Goal: Task Accomplishment & Management: Manage account settings

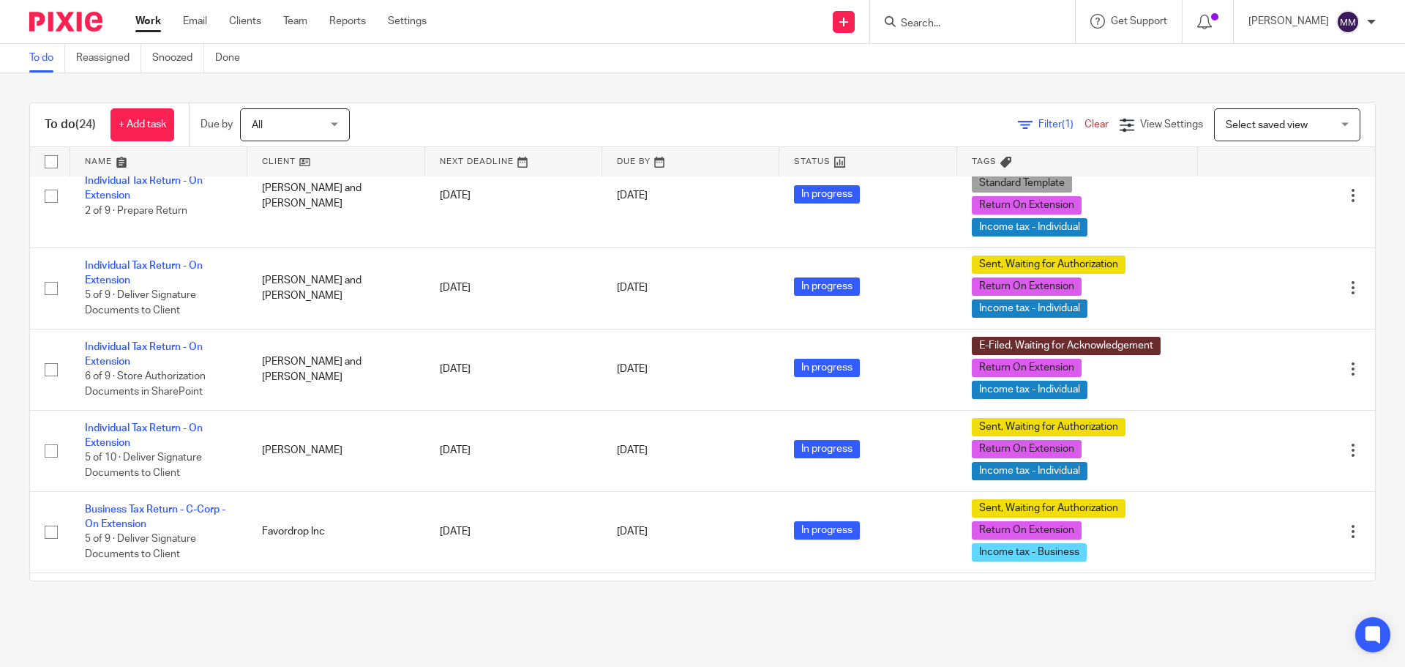
scroll to position [1171, 0]
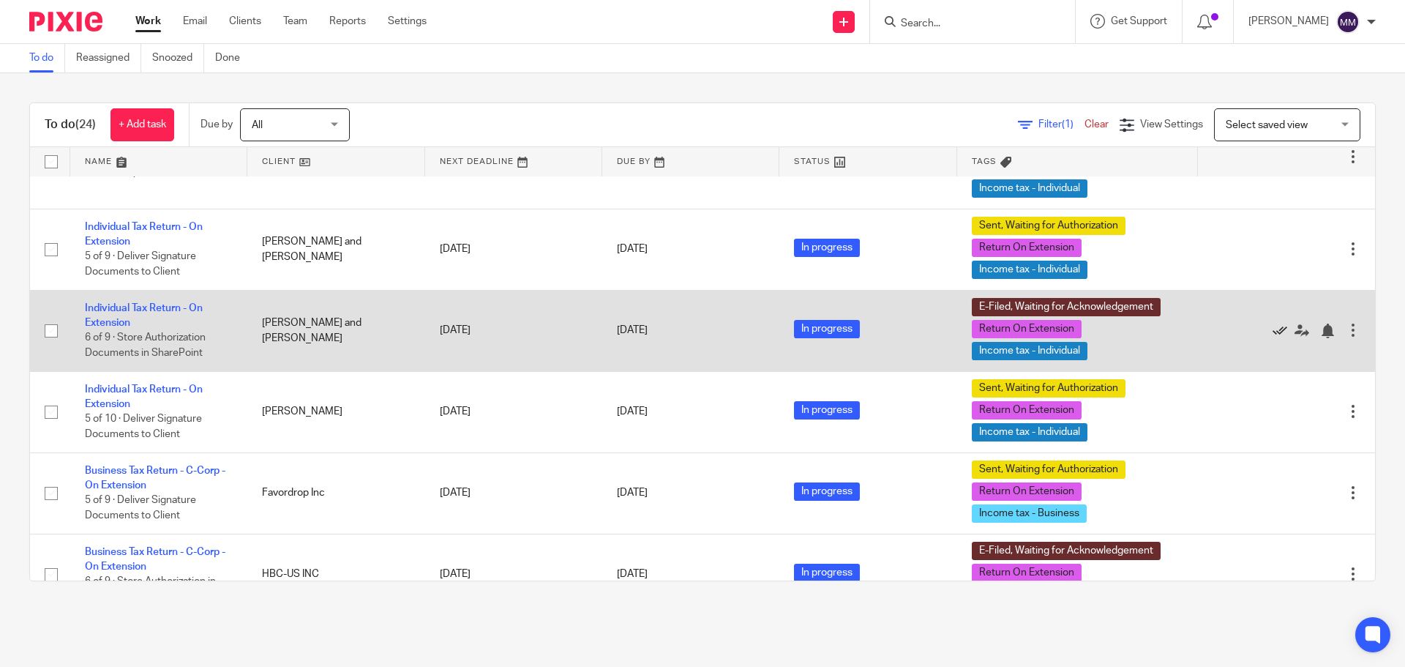
click at [1273, 329] on icon at bounding box center [1280, 331] width 15 height 15
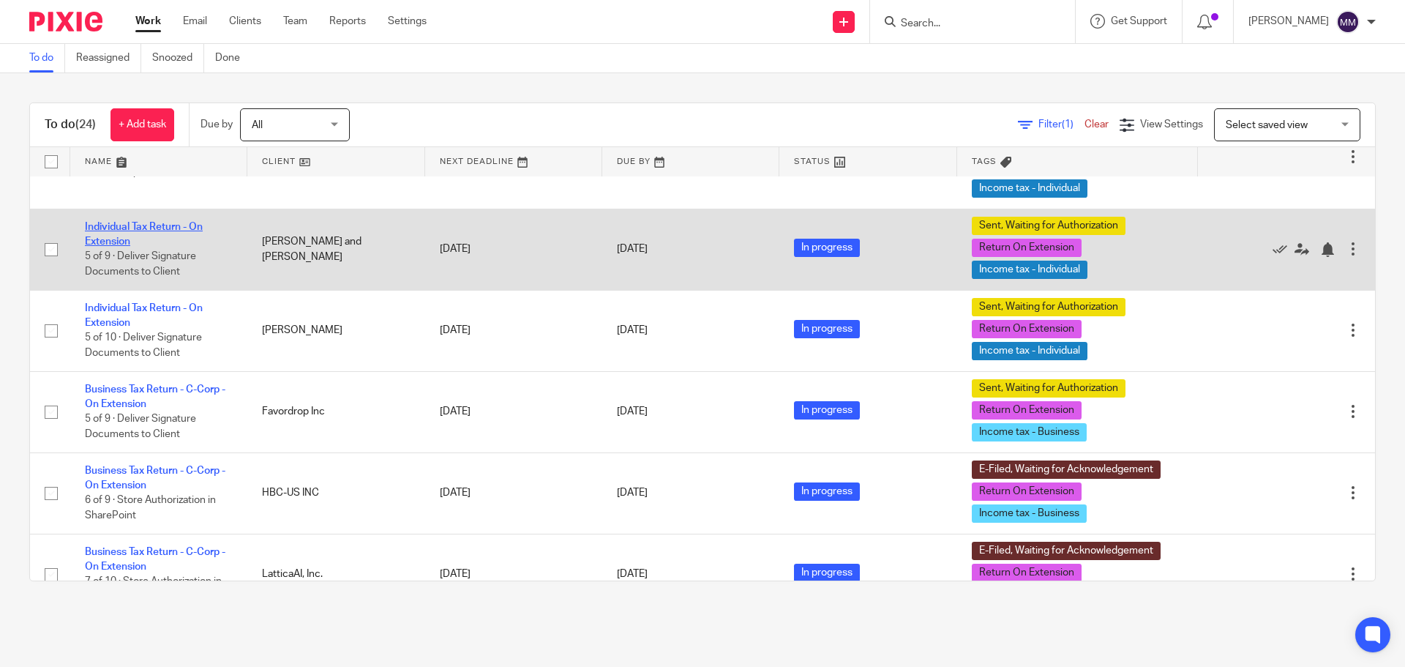
click at [187, 231] on link "Individual Tax Return - On Extension" at bounding box center [144, 234] width 118 height 25
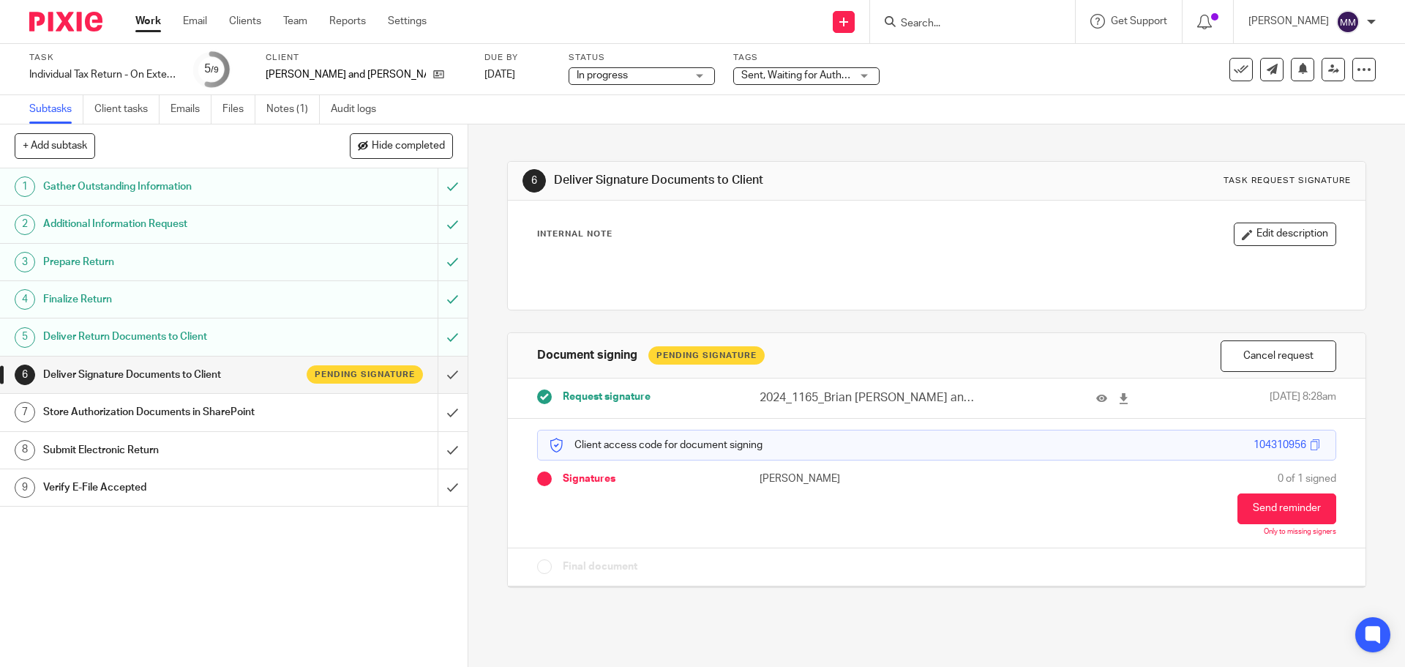
click at [149, 23] on link "Work" at bounding box center [148, 21] width 26 height 15
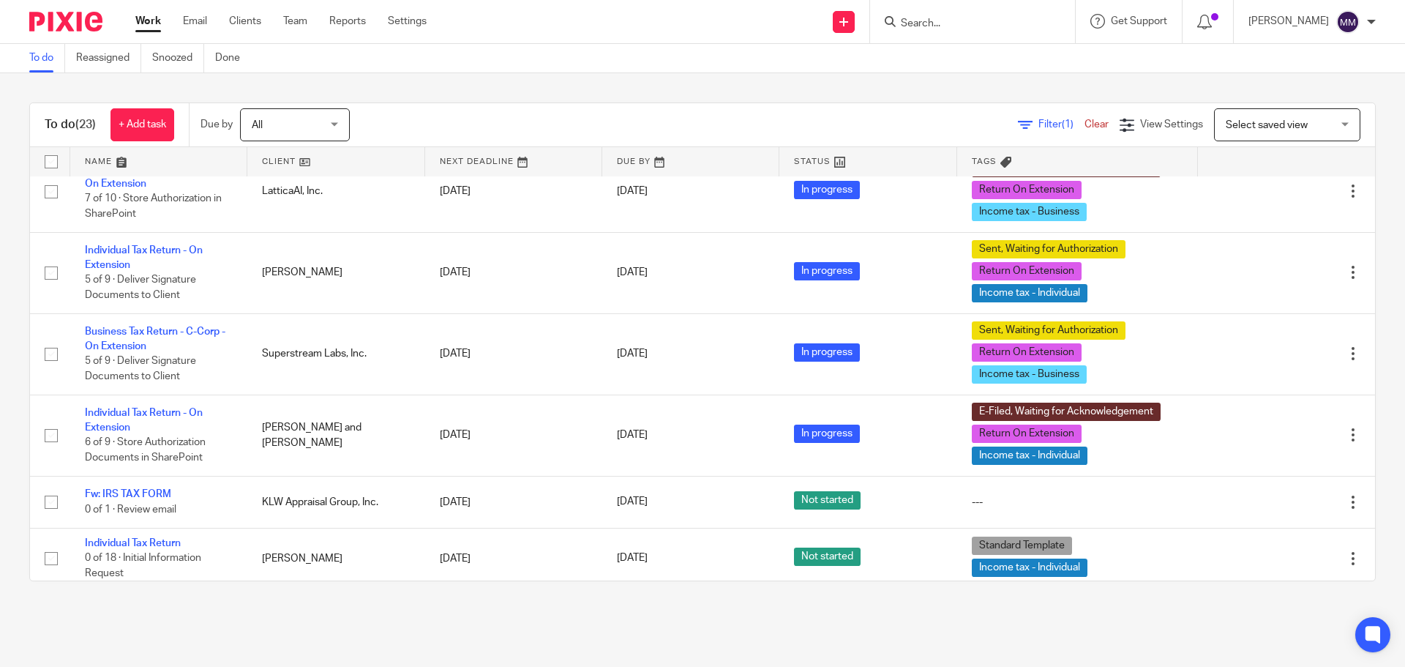
scroll to position [1480, 0]
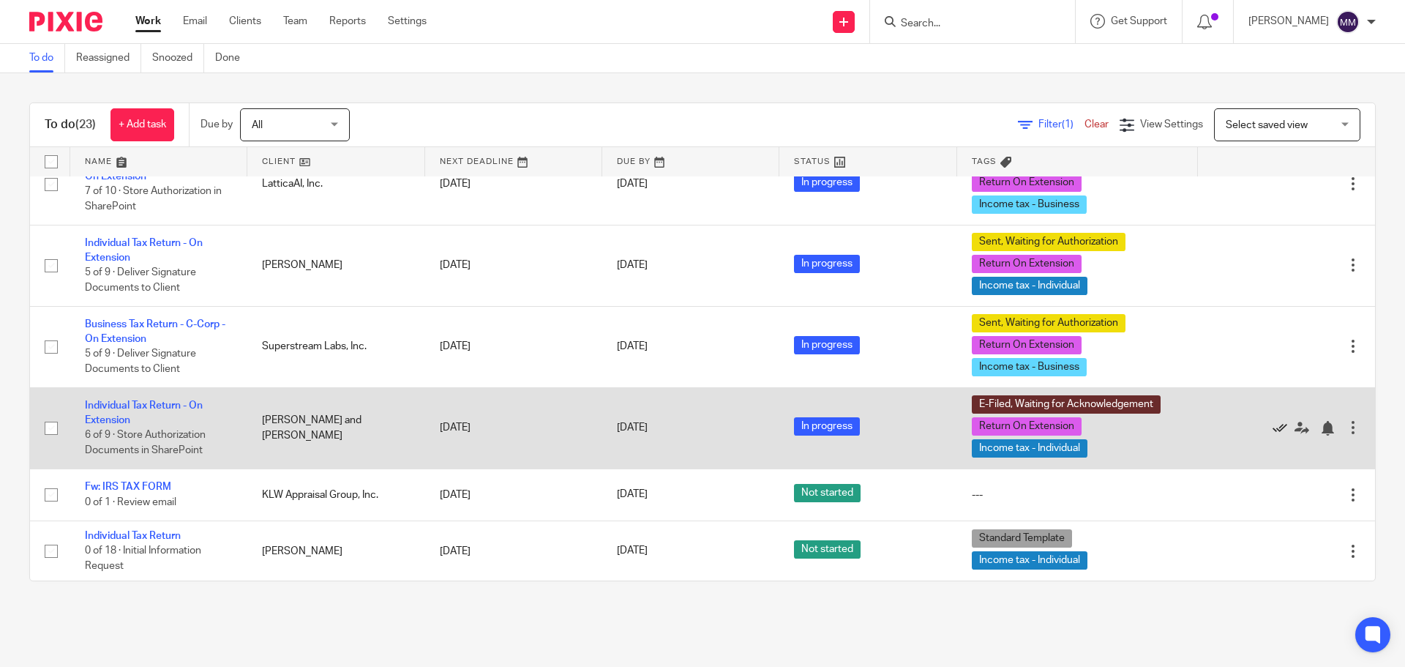
click at [1273, 425] on icon at bounding box center [1280, 428] width 15 height 15
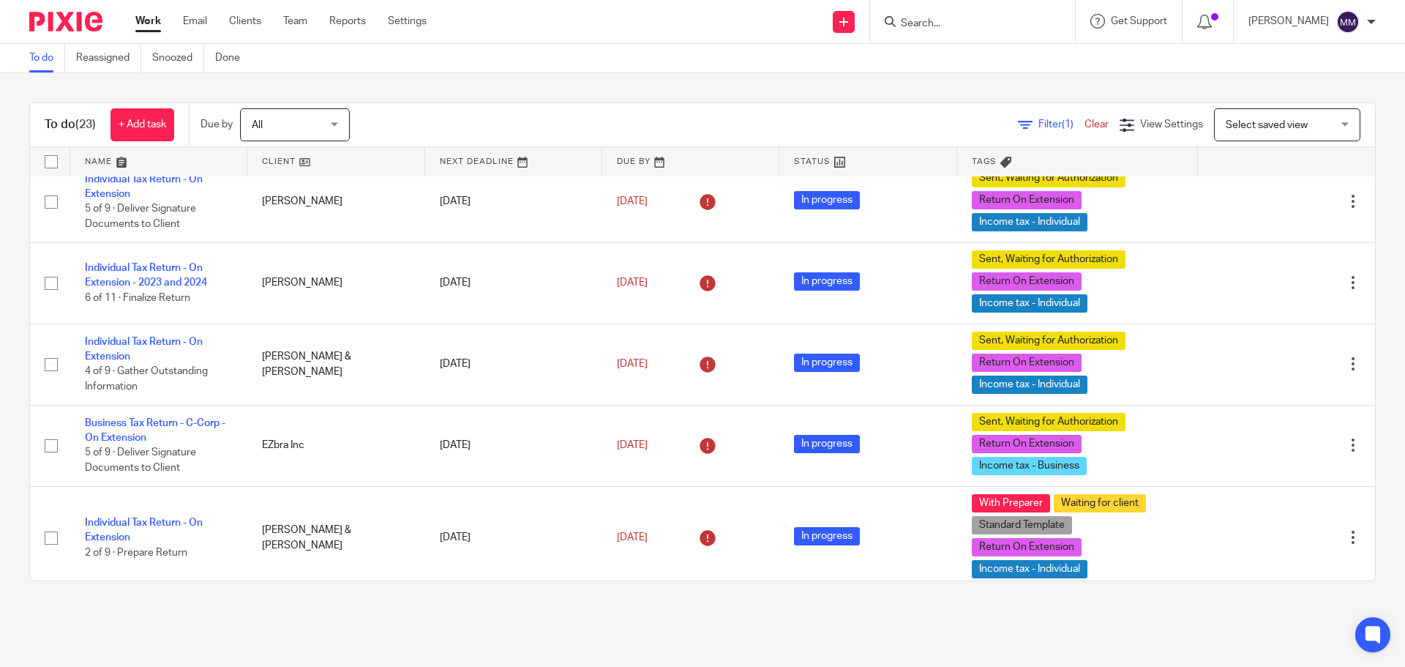
scroll to position [301, 0]
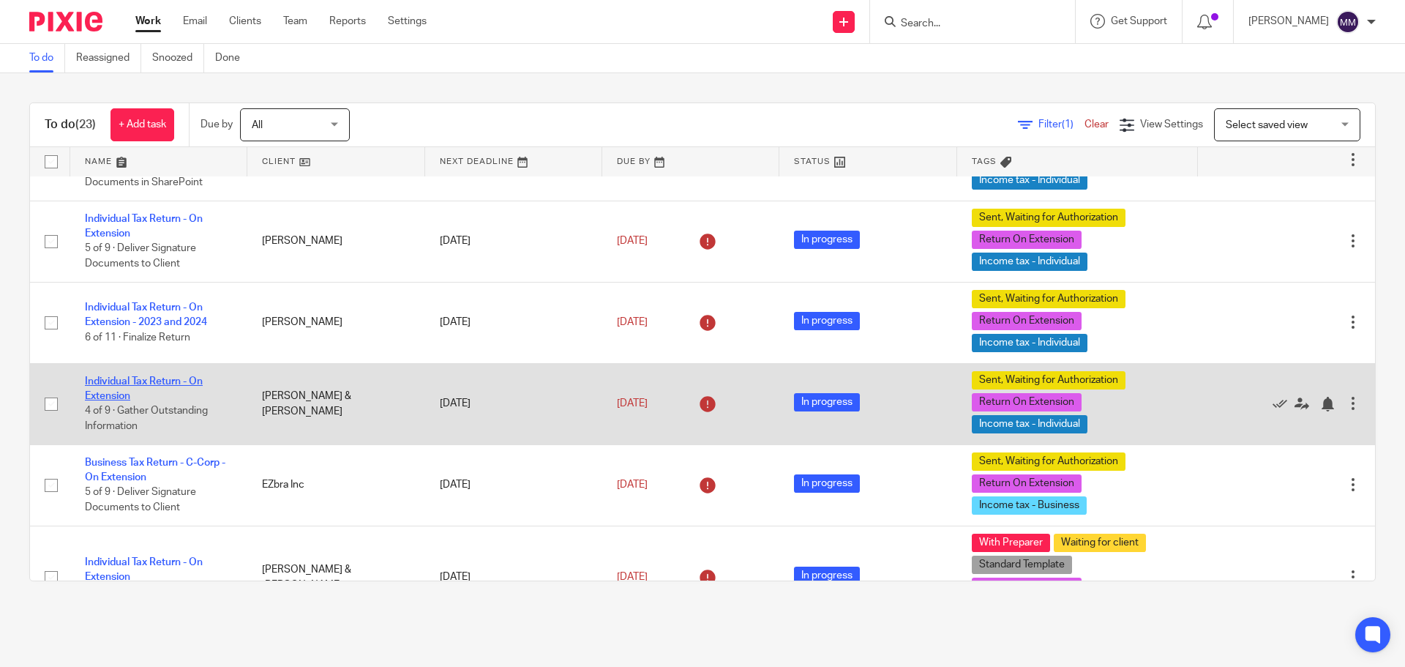
click at [126, 383] on link "Individual Tax Return - On Extension" at bounding box center [144, 388] width 118 height 25
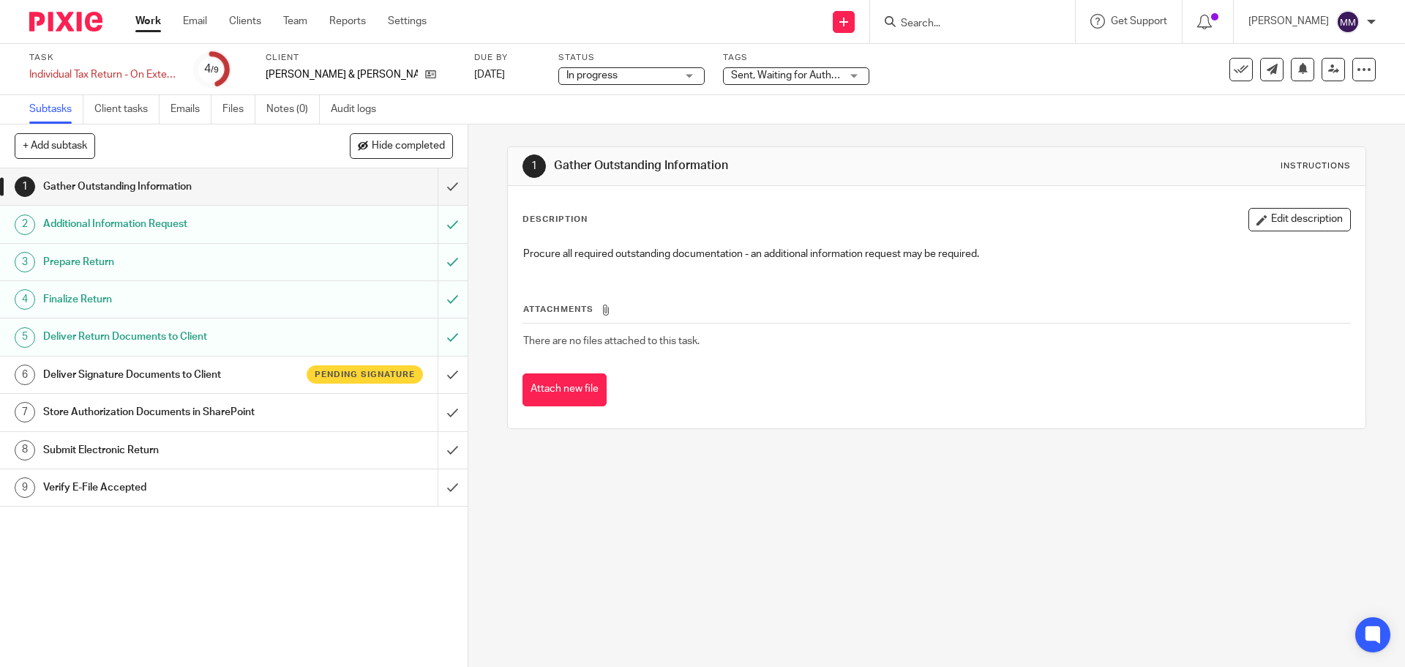
click at [193, 379] on h1 "Deliver Signature Documents to Client" at bounding box center [169, 375] width 253 height 22
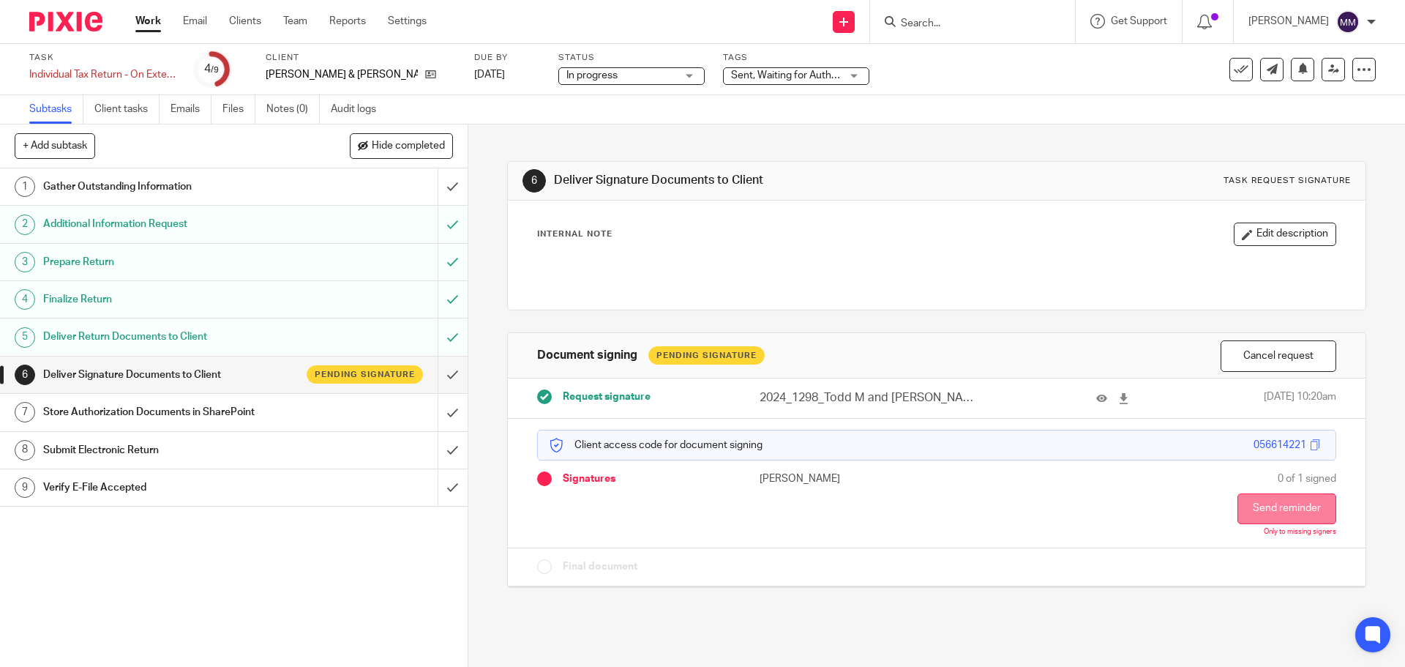
click at [1279, 504] on button "Send reminder" at bounding box center [1287, 508] width 99 height 31
click at [156, 23] on link "Work" at bounding box center [148, 21] width 26 height 15
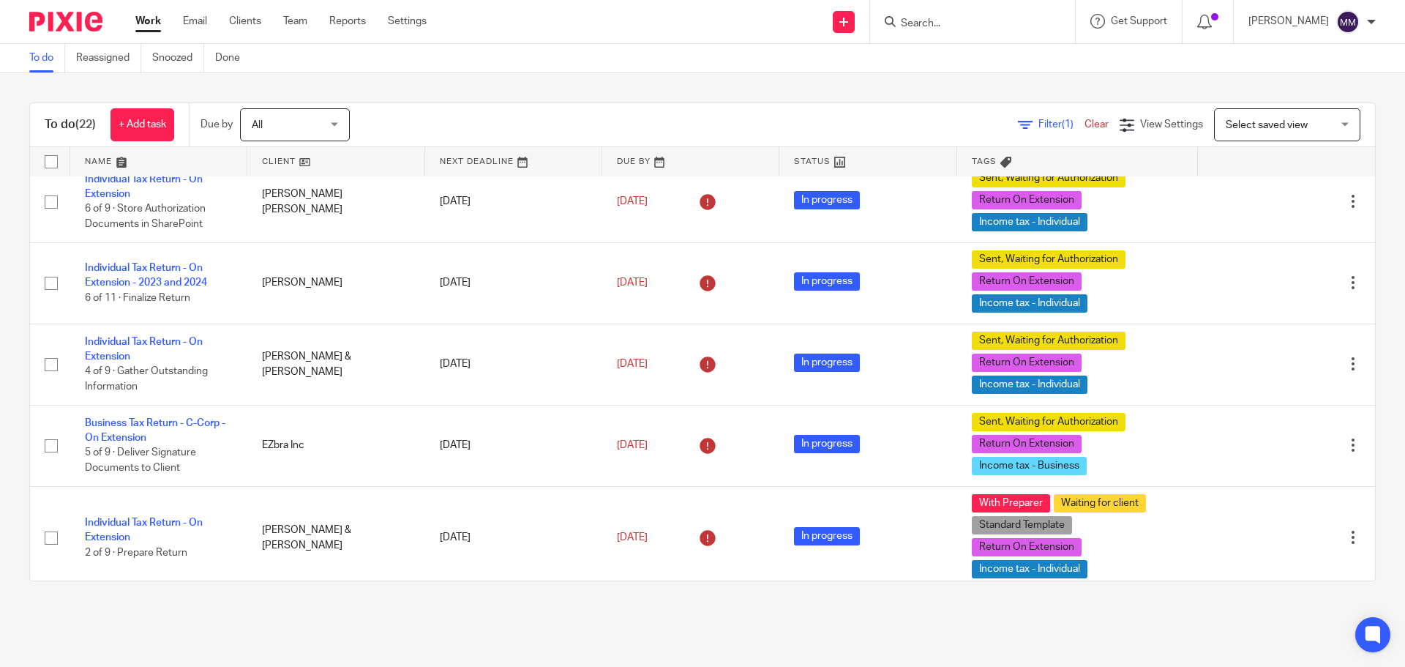
scroll to position [366, 0]
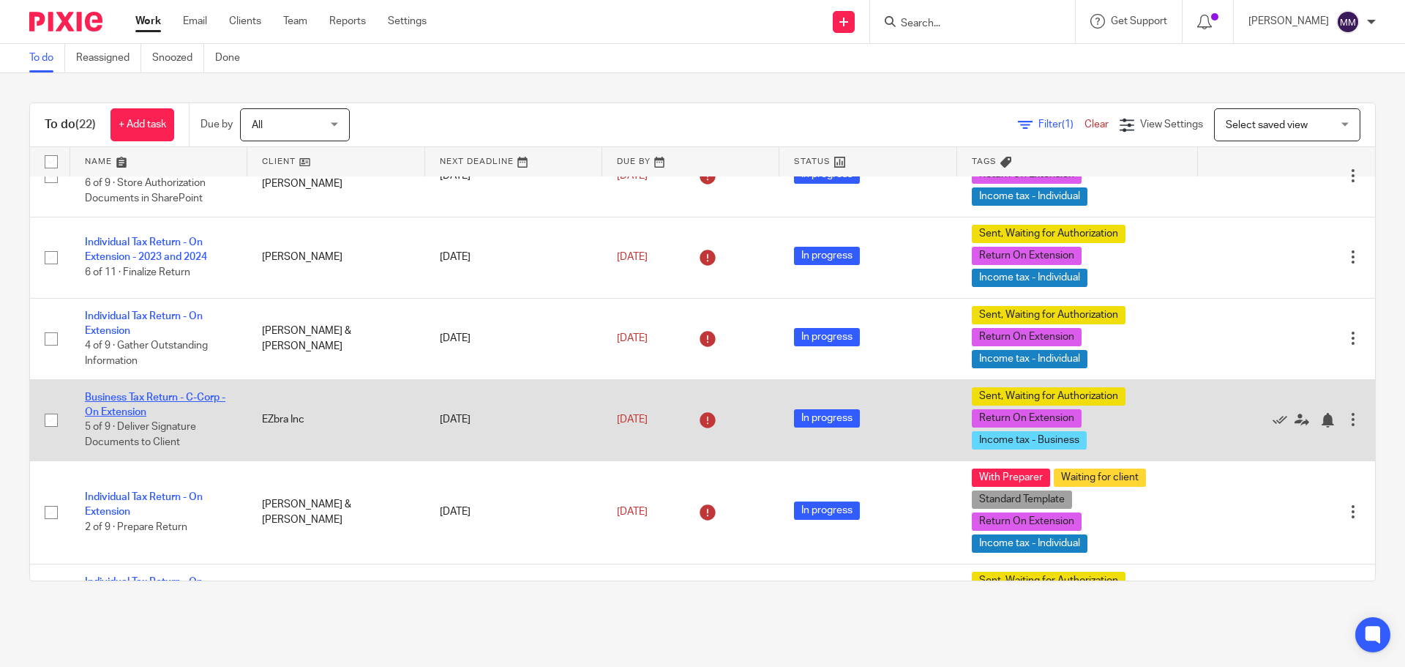
click at [184, 398] on link "Business Tax Return - C-Corp - On Extension" at bounding box center [155, 404] width 141 height 25
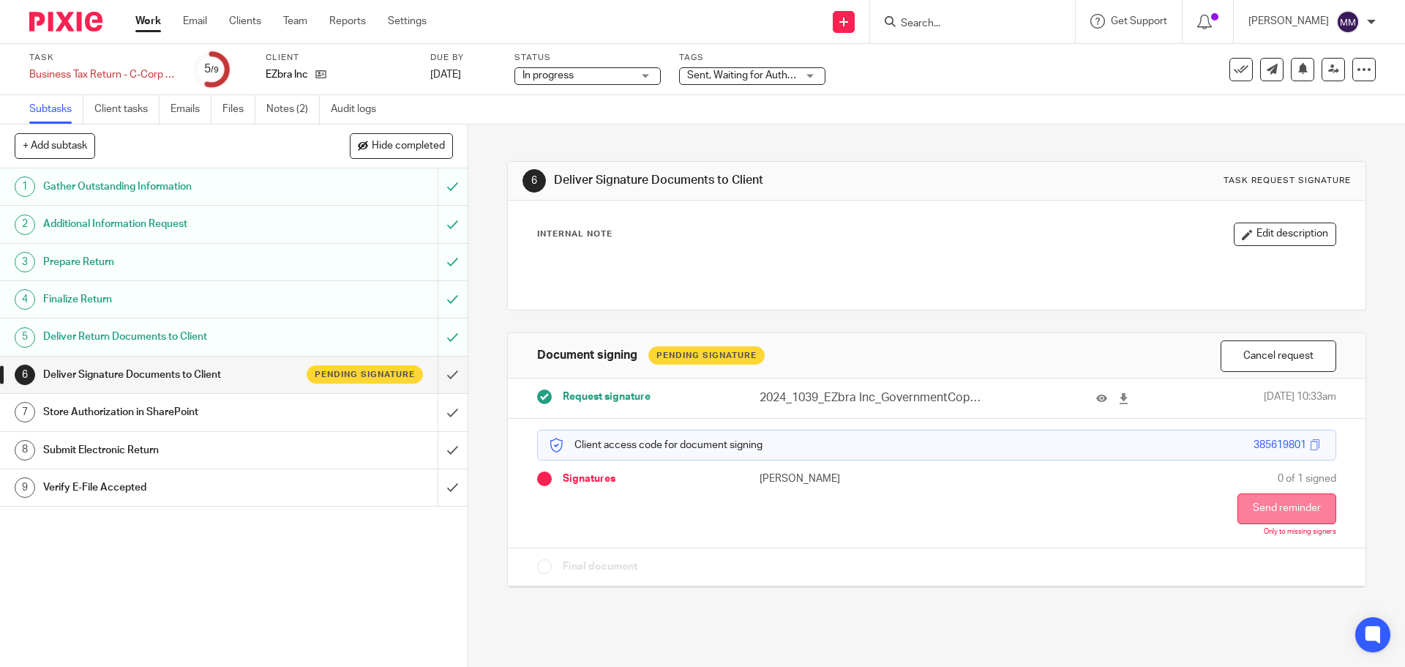
click at [1248, 511] on button "Send reminder" at bounding box center [1287, 508] width 99 height 31
click at [147, 28] on link "Work" at bounding box center [148, 21] width 26 height 15
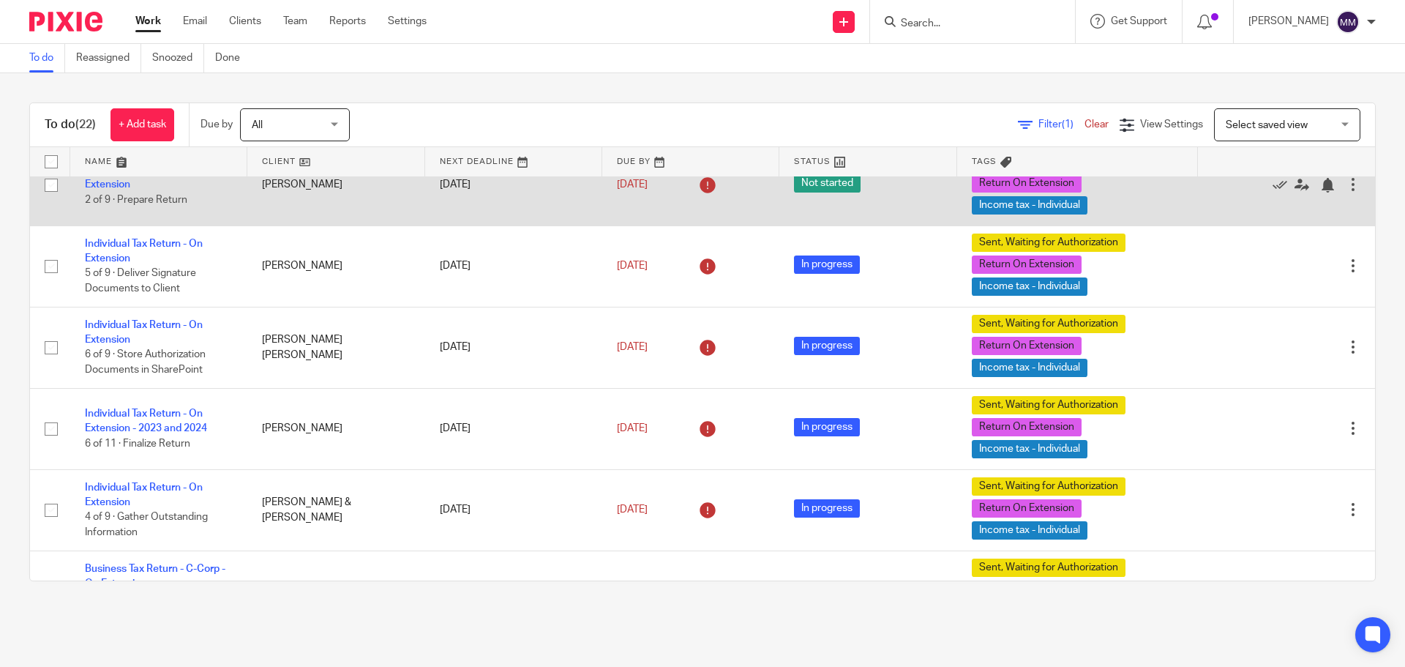
scroll to position [220, 0]
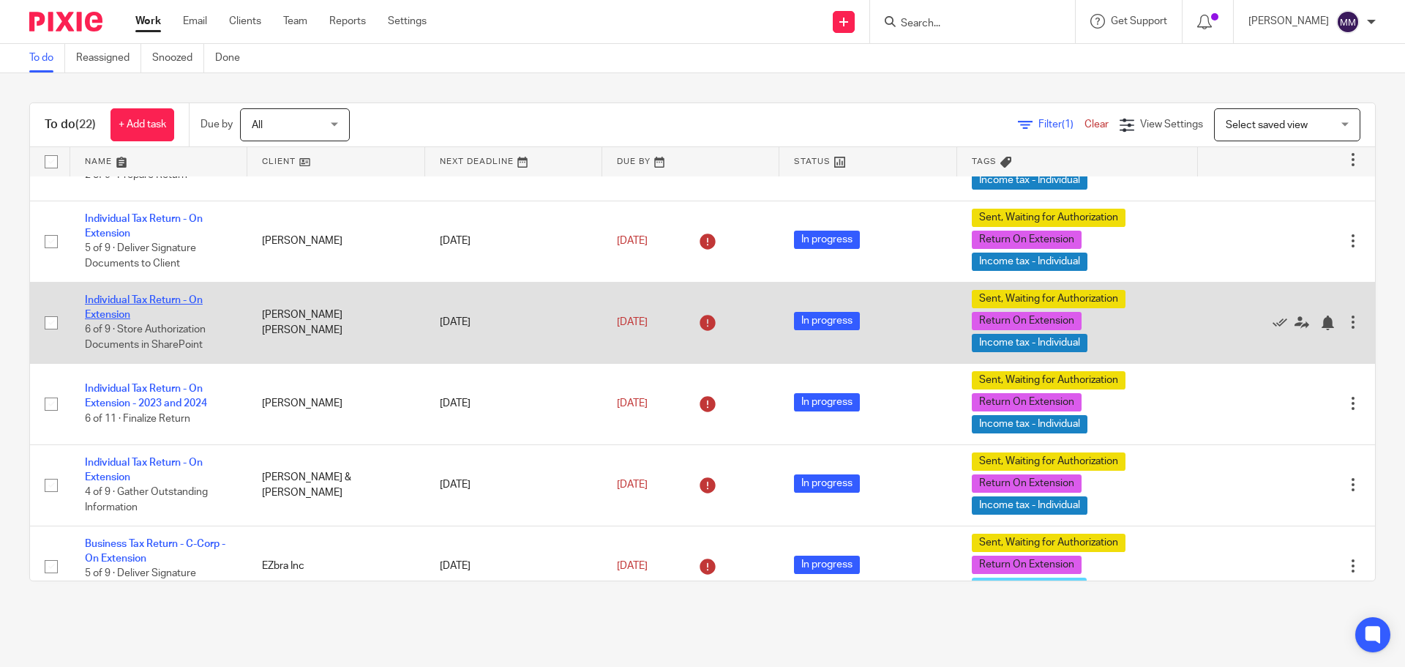
click at [175, 299] on link "Individual Tax Return - On Extension" at bounding box center [144, 307] width 118 height 25
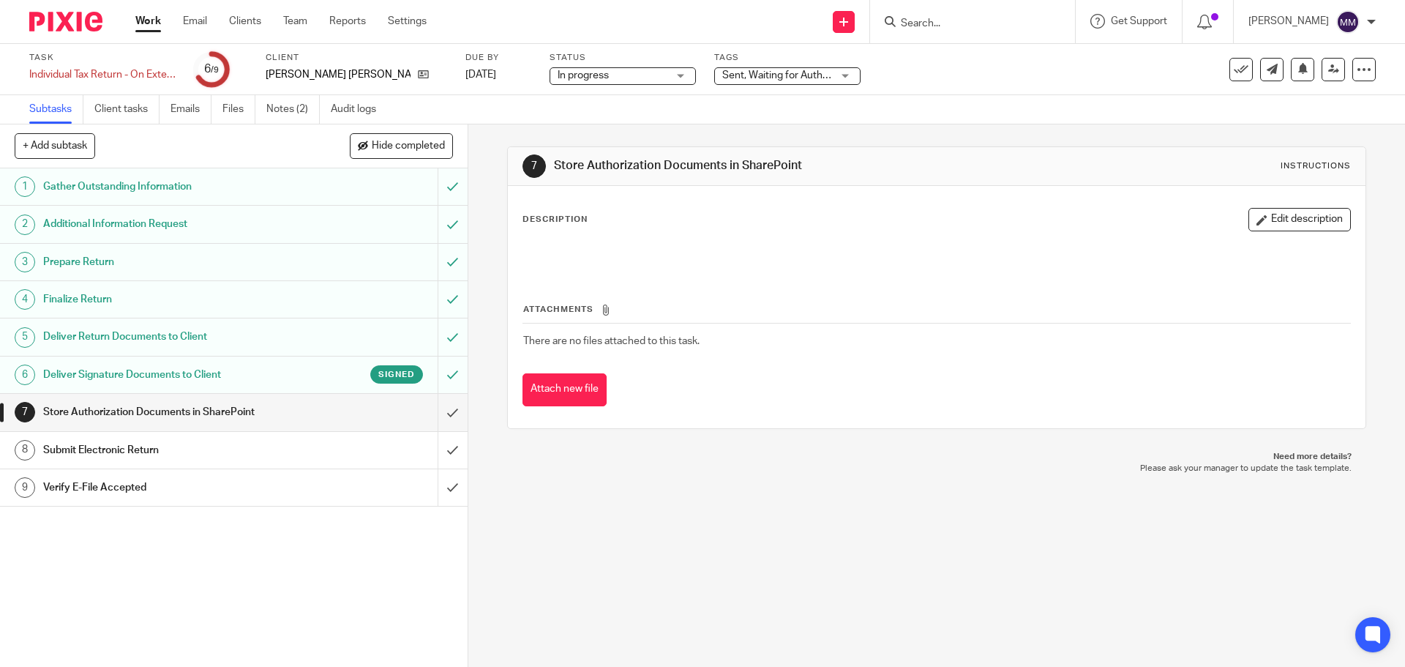
drag, startPoint x: 802, startPoint y: 80, endPoint x: 800, endPoint y: 91, distance: 11.9
click at [802, 80] on div "Sent, Waiting for Authorization + 2" at bounding box center [787, 76] width 146 height 18
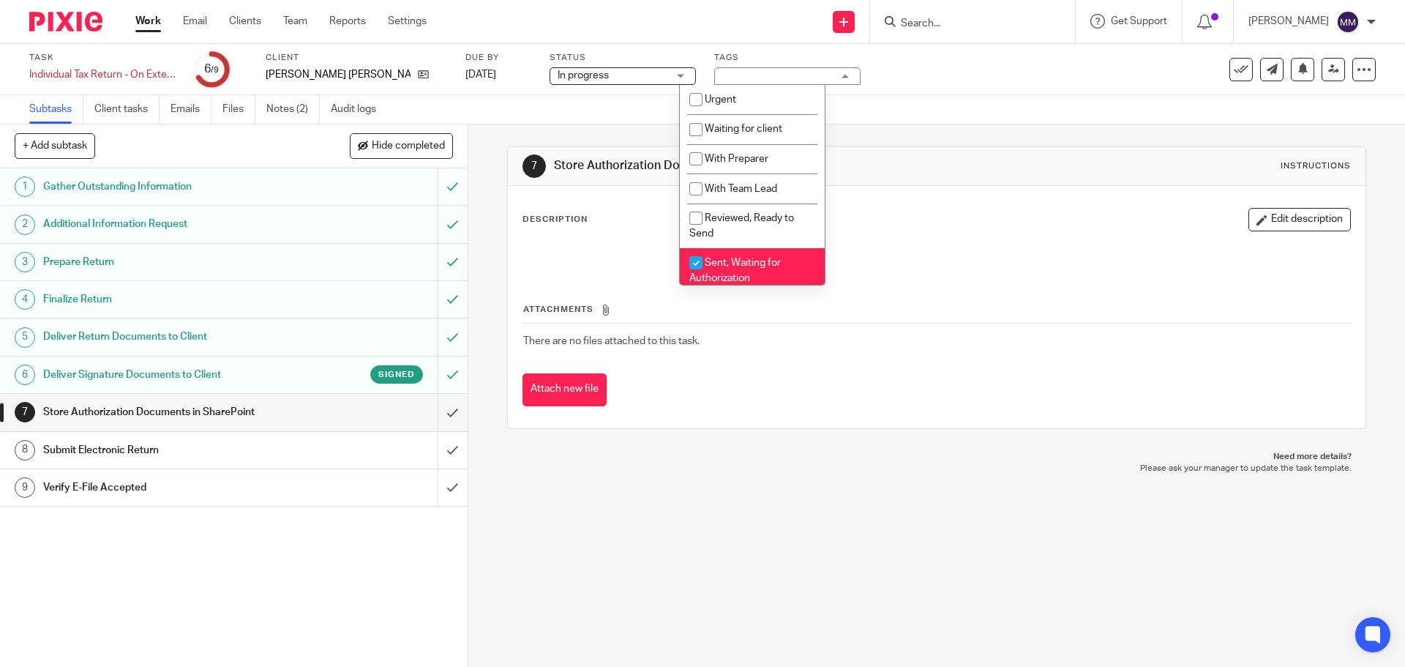
click at [764, 269] on li "Sent, Waiting for Authorization" at bounding box center [752, 270] width 145 height 45
checkbox input "false"
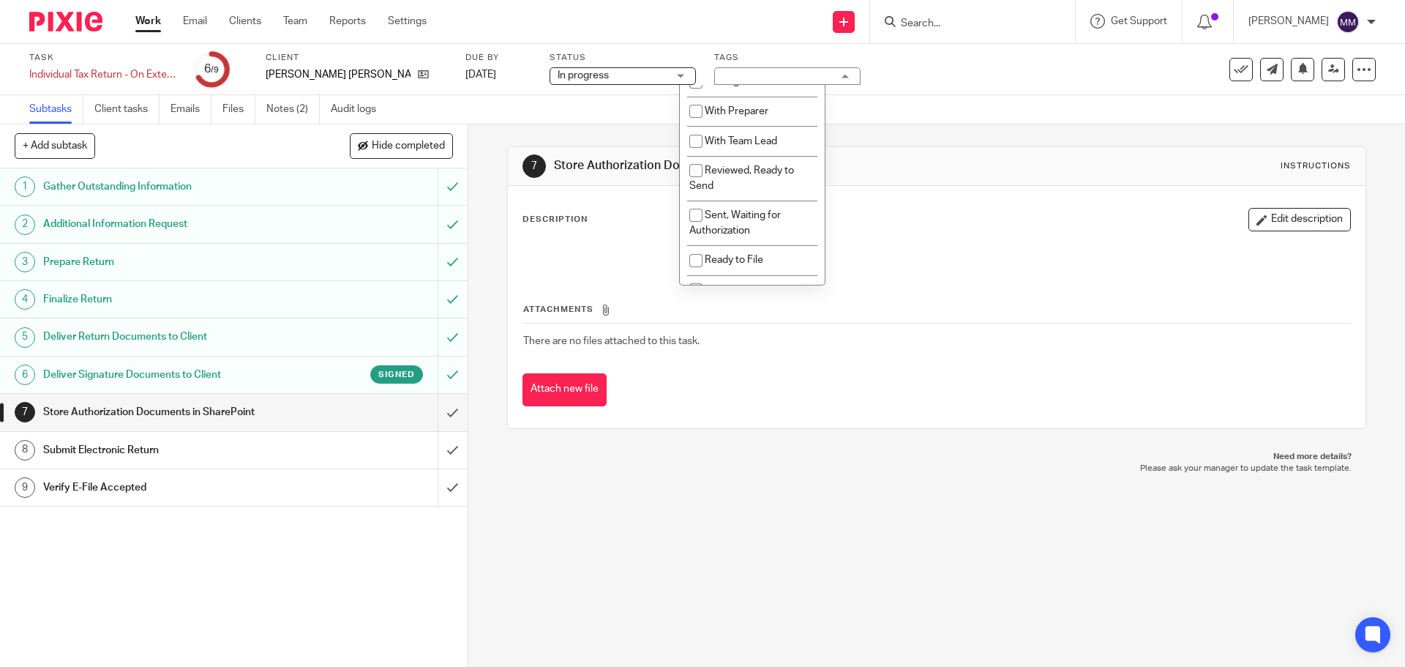
scroll to position [73, 0]
click at [765, 260] on span "E-Filed, Waiting for Acknowledgement" at bounding box center [740, 272] width 101 height 26
checkbox input "true"
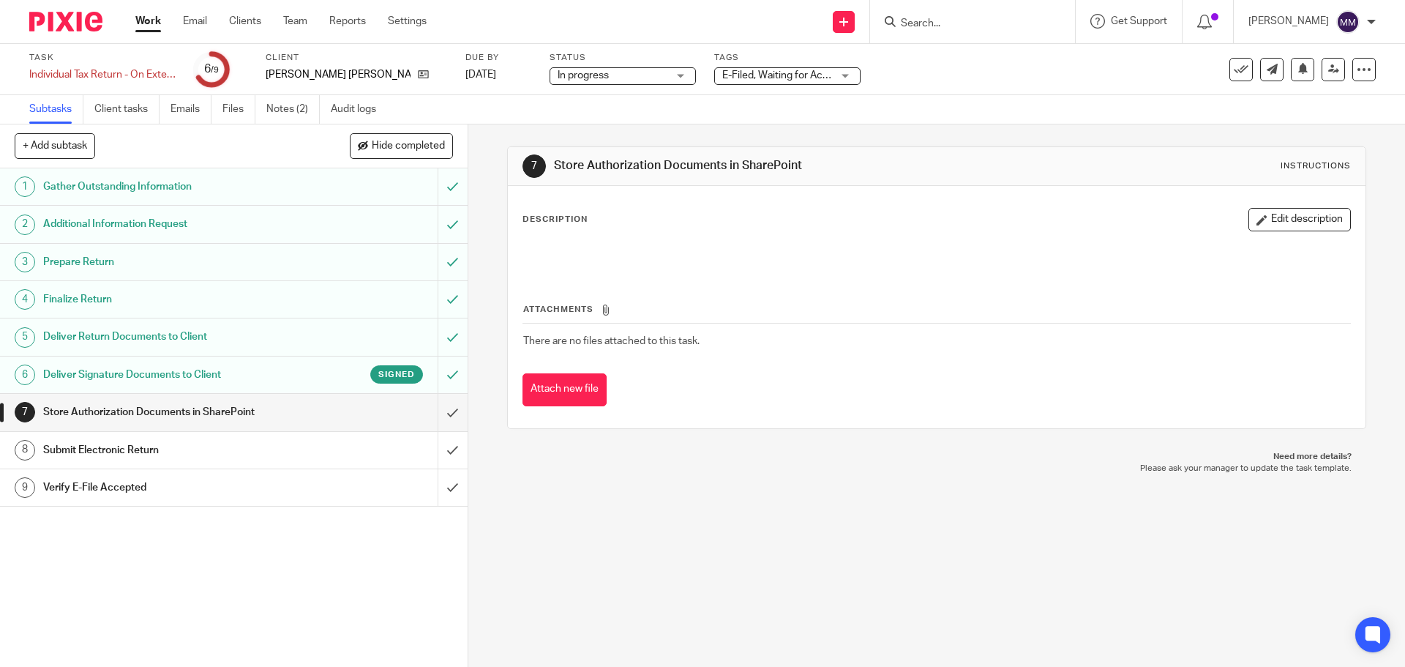
click at [953, 104] on div "Subtasks Client tasks Emails Files Notes (2) Audit logs" at bounding box center [702, 109] width 1405 height 29
click at [145, 23] on link "Work" at bounding box center [148, 21] width 26 height 15
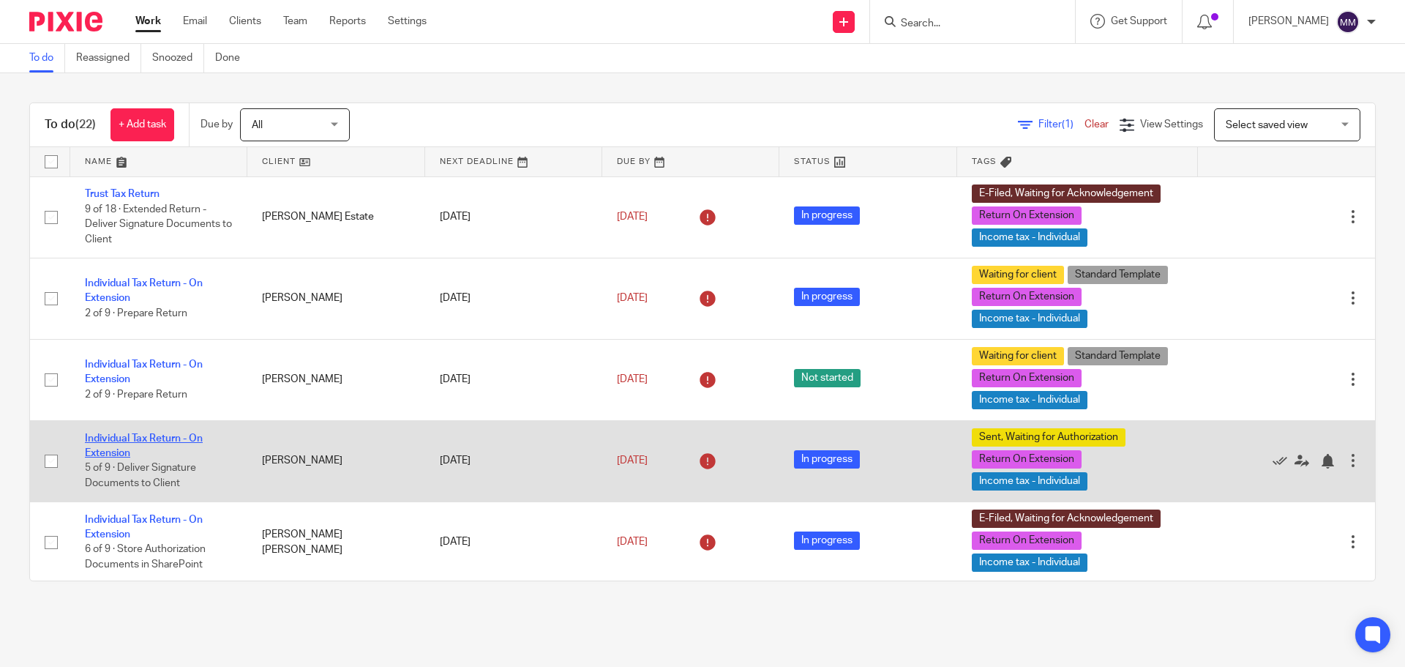
click at [188, 442] on link "Individual Tax Return - On Extension" at bounding box center [144, 445] width 118 height 25
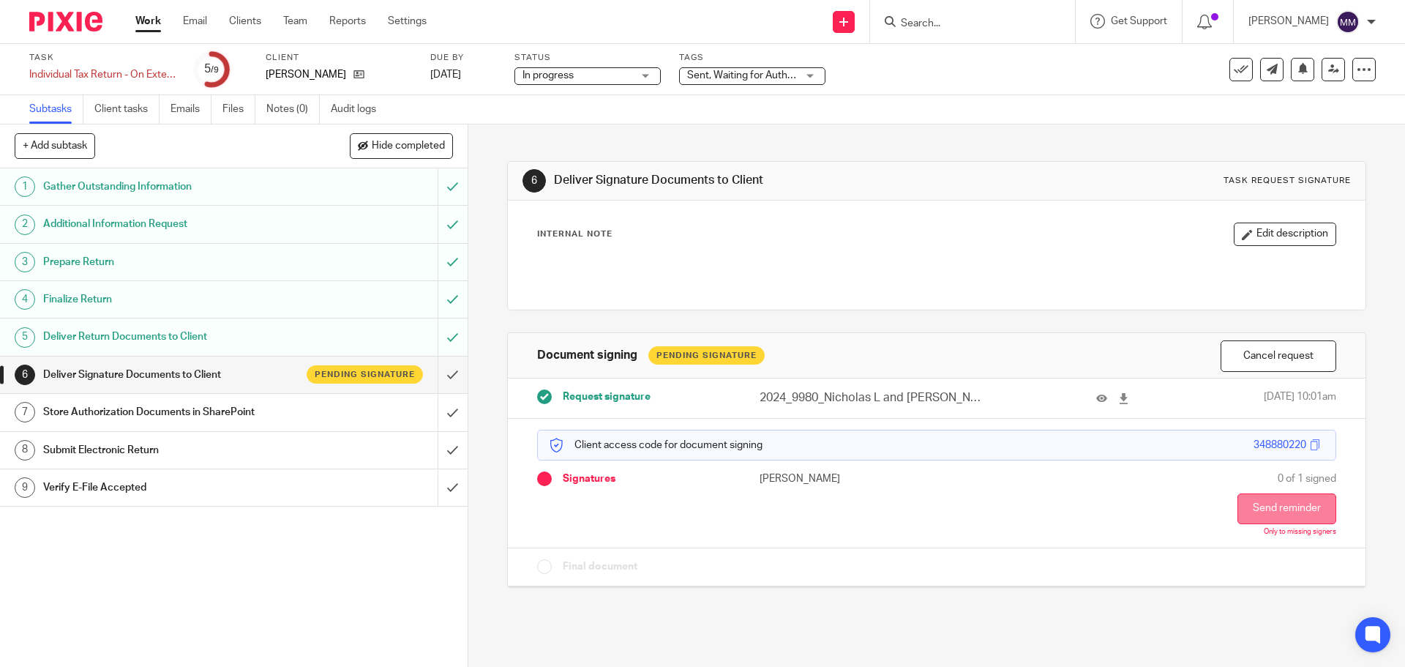
click at [1256, 509] on button "Send reminder" at bounding box center [1287, 508] width 99 height 31
click at [147, 21] on link "Work" at bounding box center [148, 21] width 26 height 15
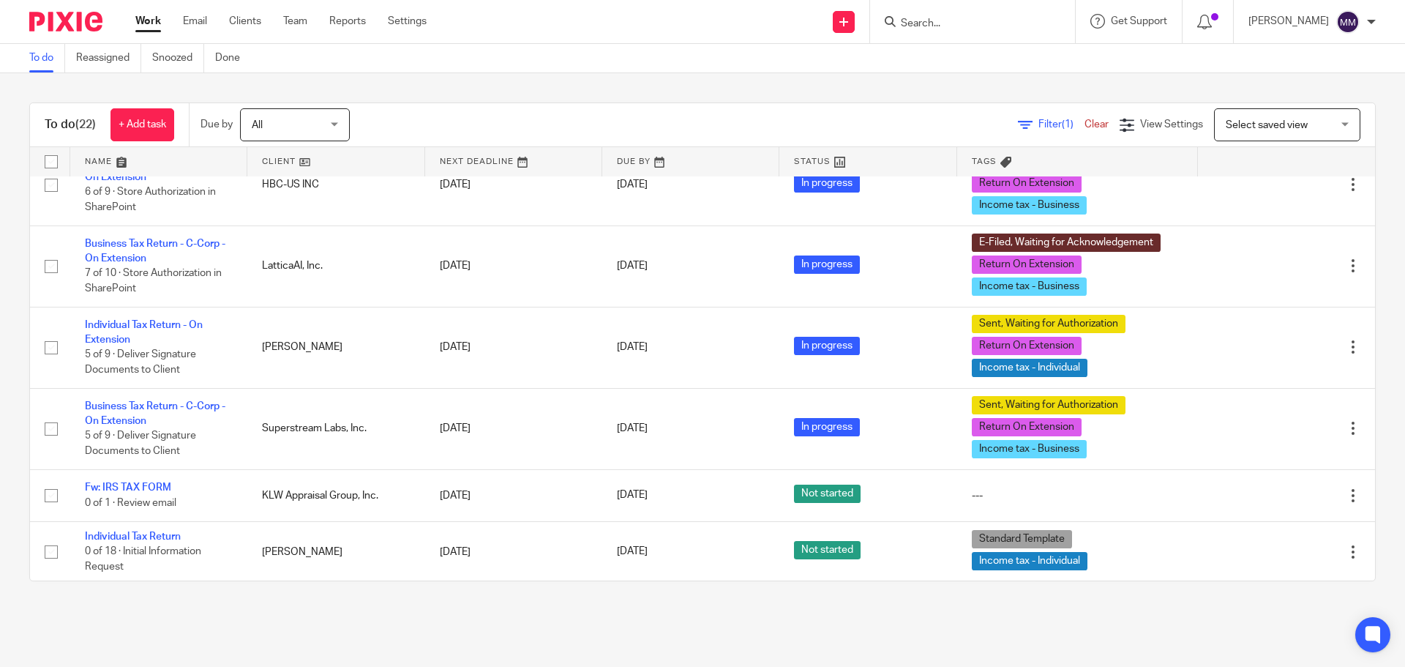
scroll to position [1399, 0]
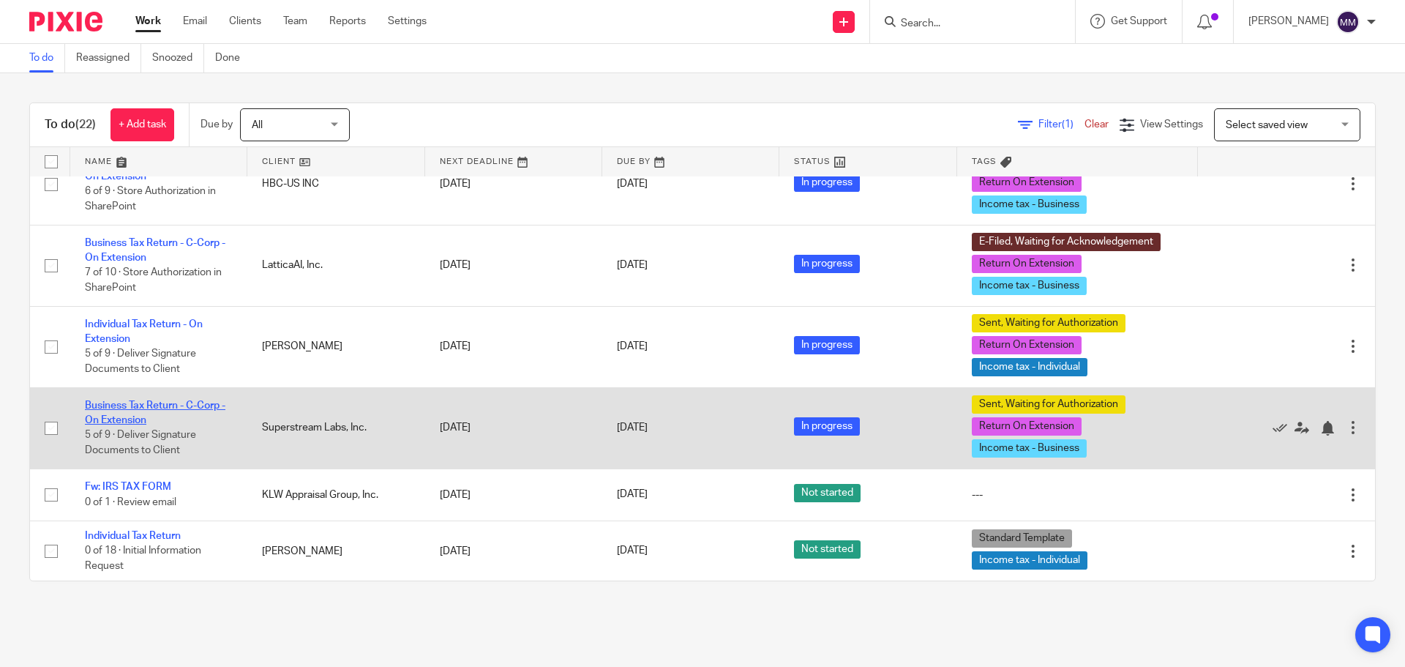
click at [187, 408] on link "Business Tax Return - C-Corp - On Extension" at bounding box center [155, 412] width 141 height 25
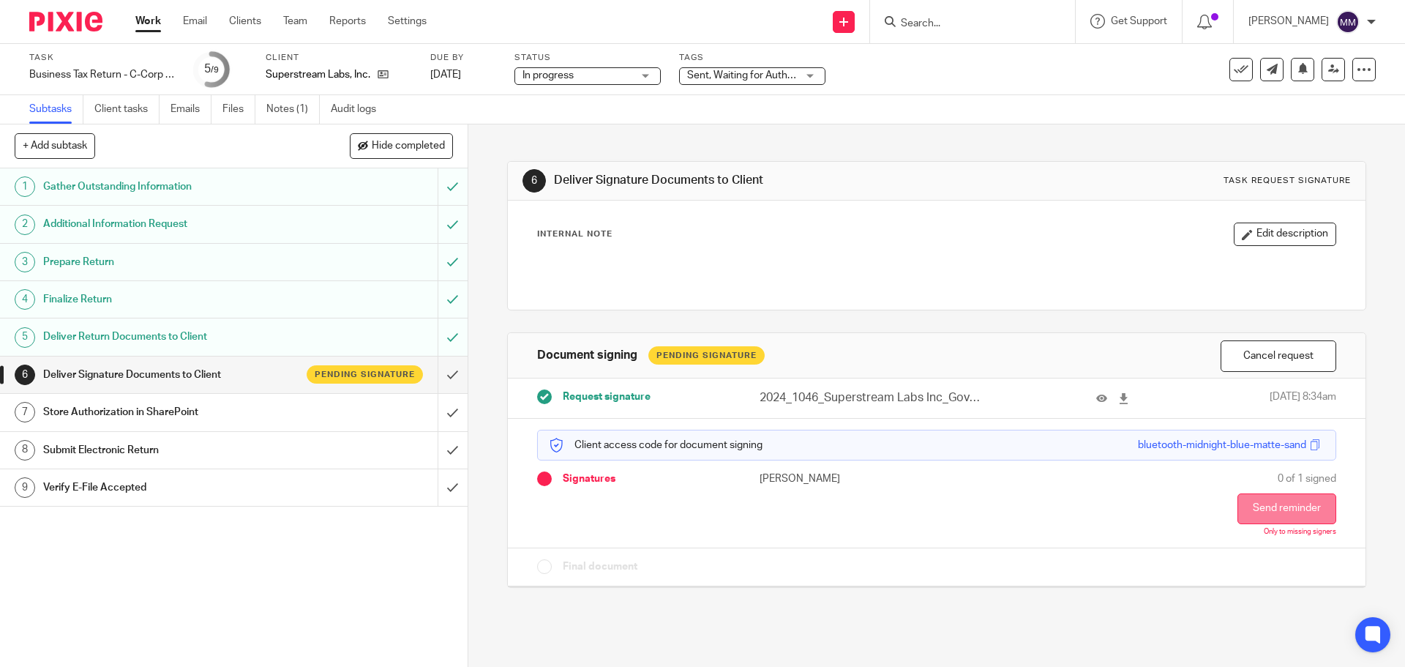
click at [1249, 511] on button "Send reminder" at bounding box center [1287, 508] width 99 height 31
click at [150, 26] on link "Work" at bounding box center [148, 21] width 26 height 15
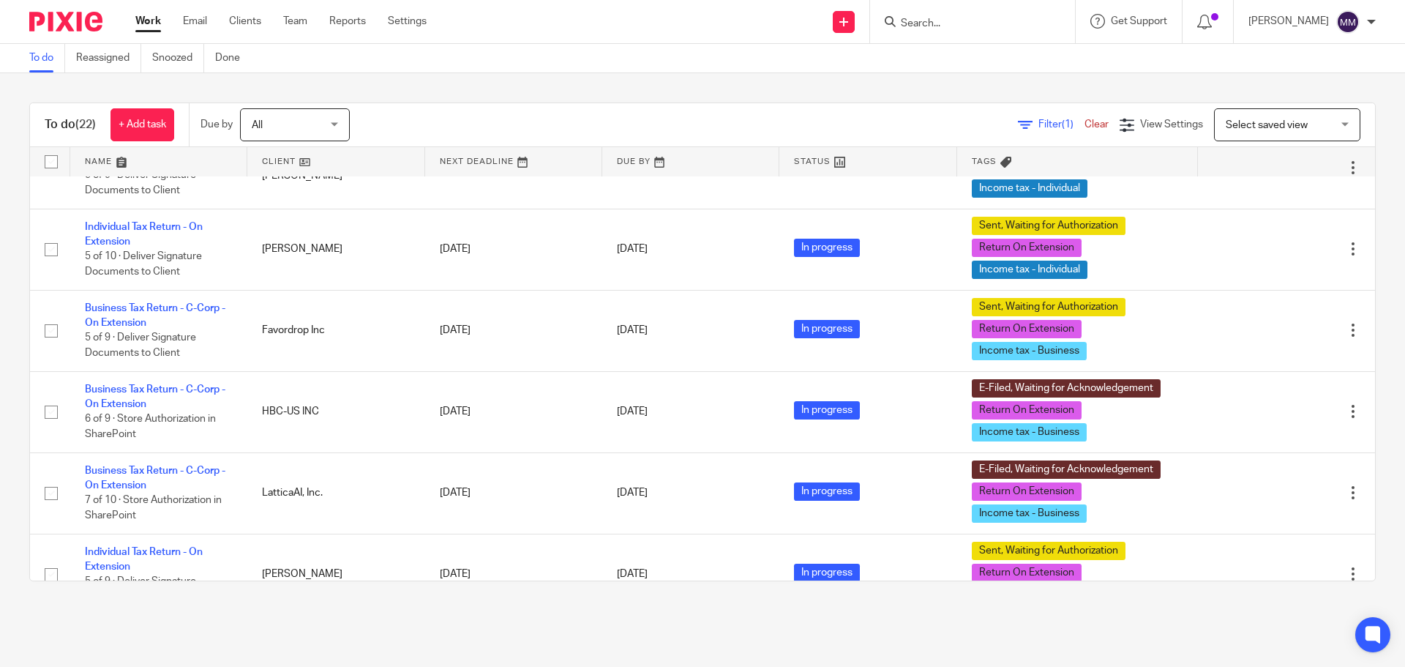
scroll to position [1244, 0]
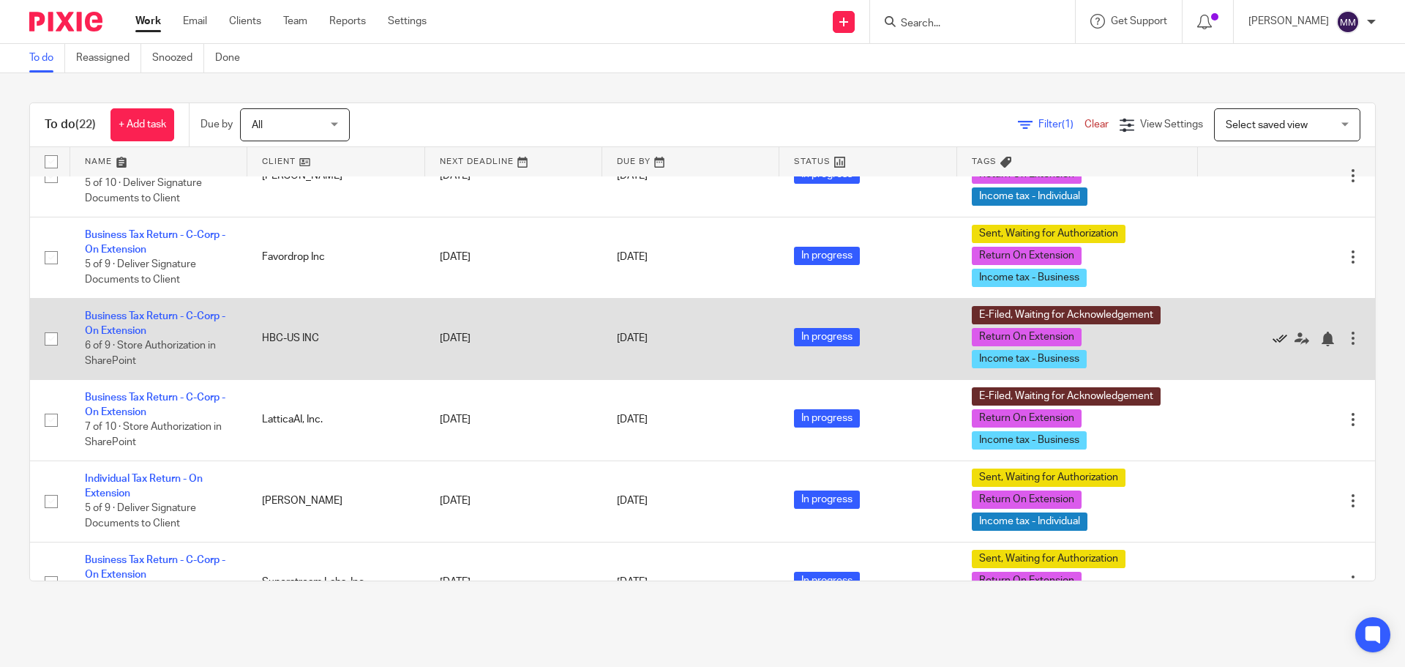
click at [1273, 334] on icon at bounding box center [1280, 339] width 15 height 15
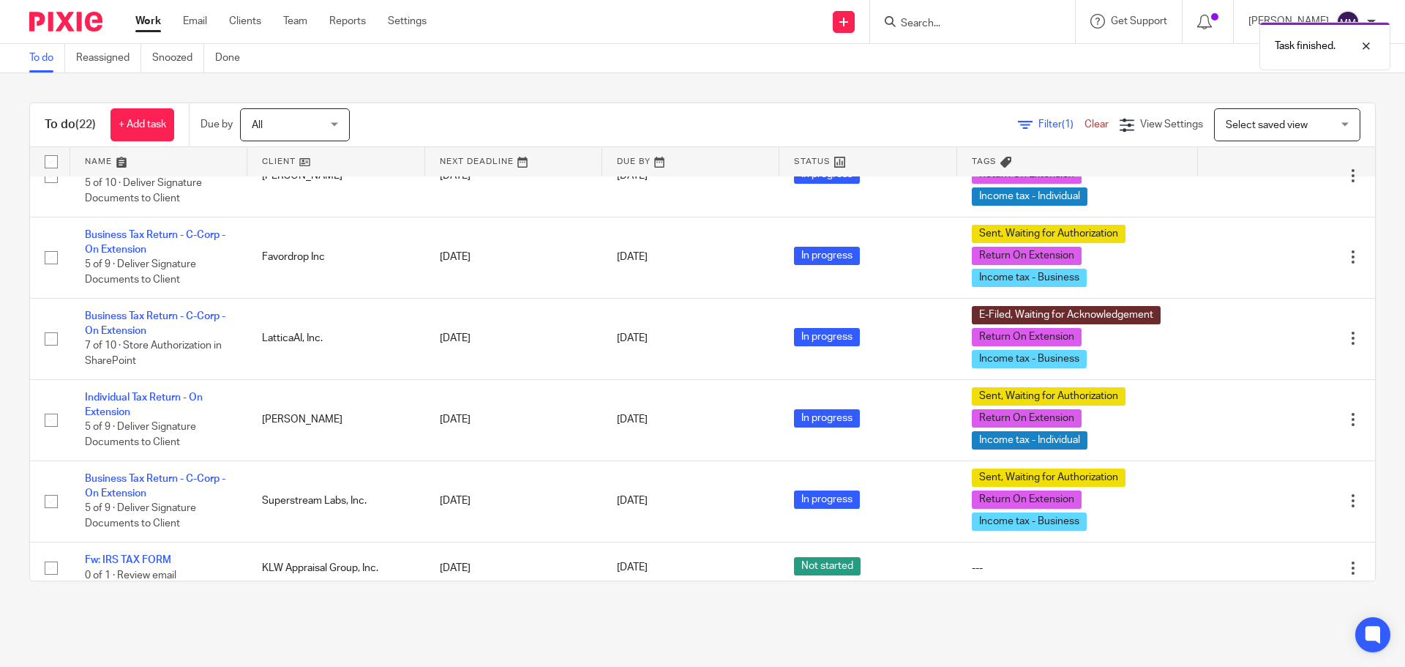
click at [1273, 334] on icon at bounding box center [1280, 339] width 15 height 15
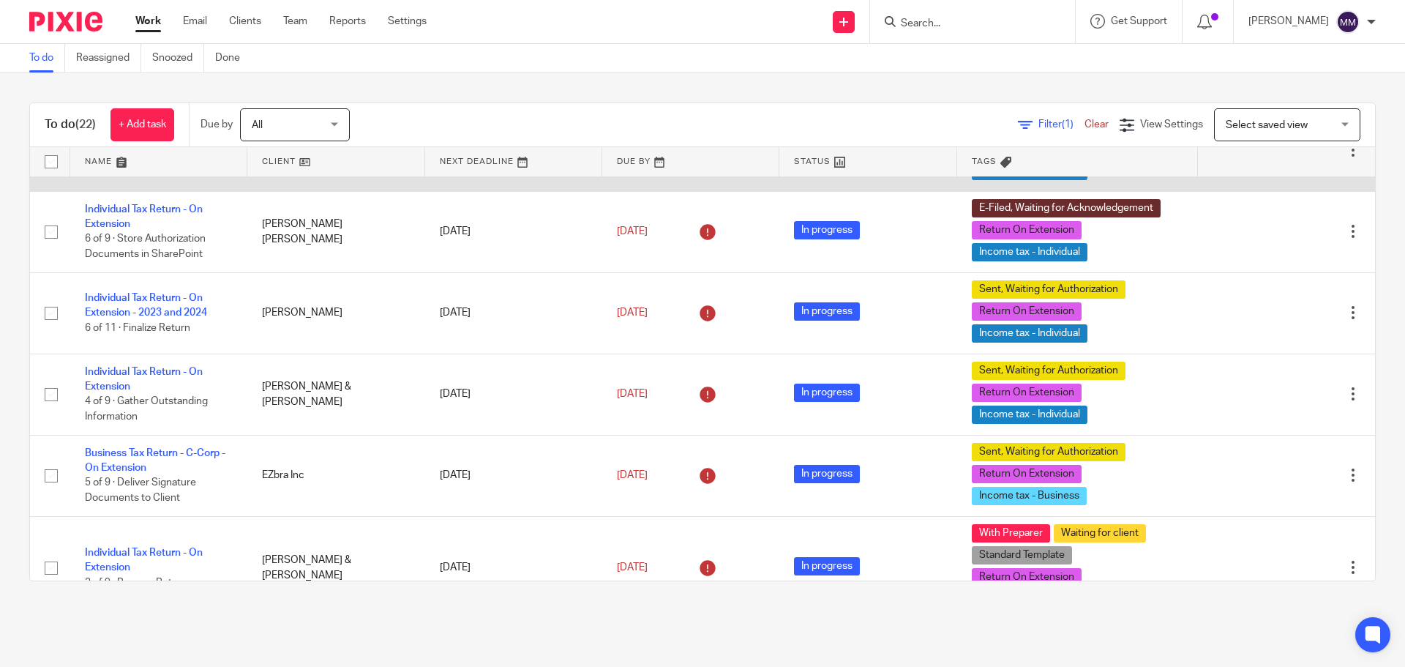
scroll to position [366, 0]
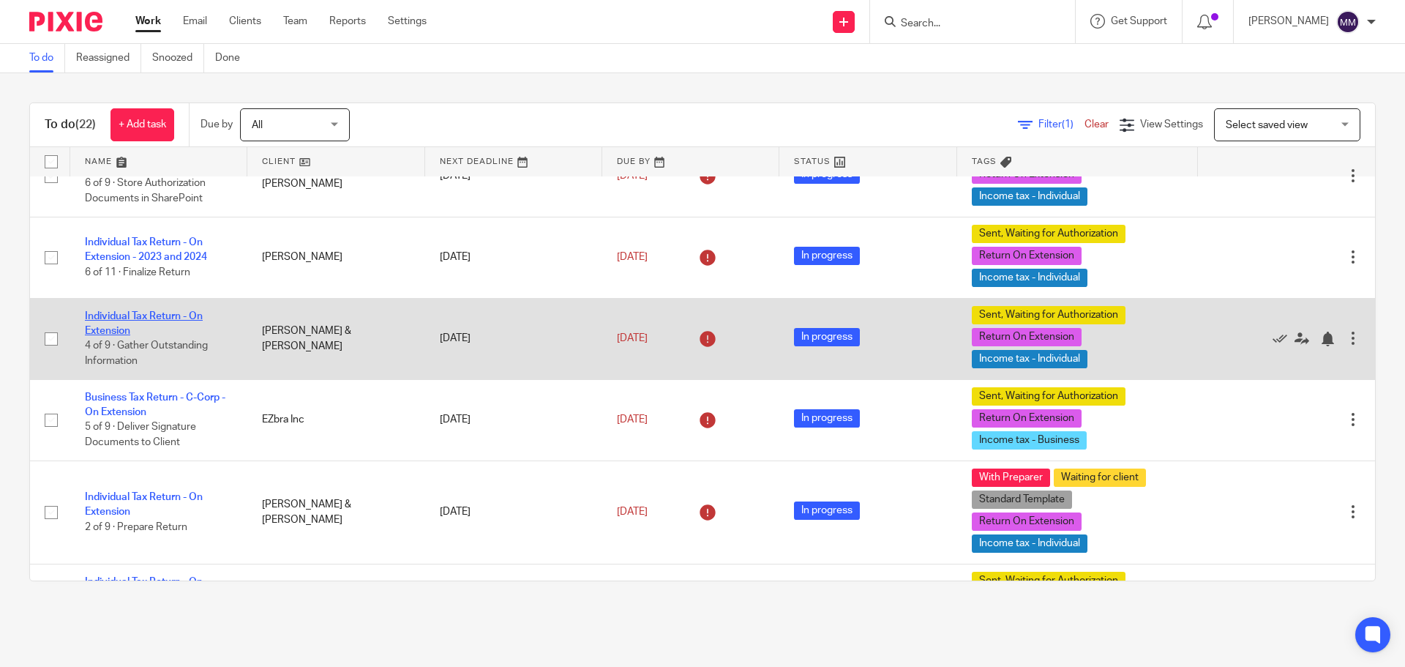
click at [173, 314] on link "Individual Tax Return - On Extension" at bounding box center [144, 323] width 118 height 25
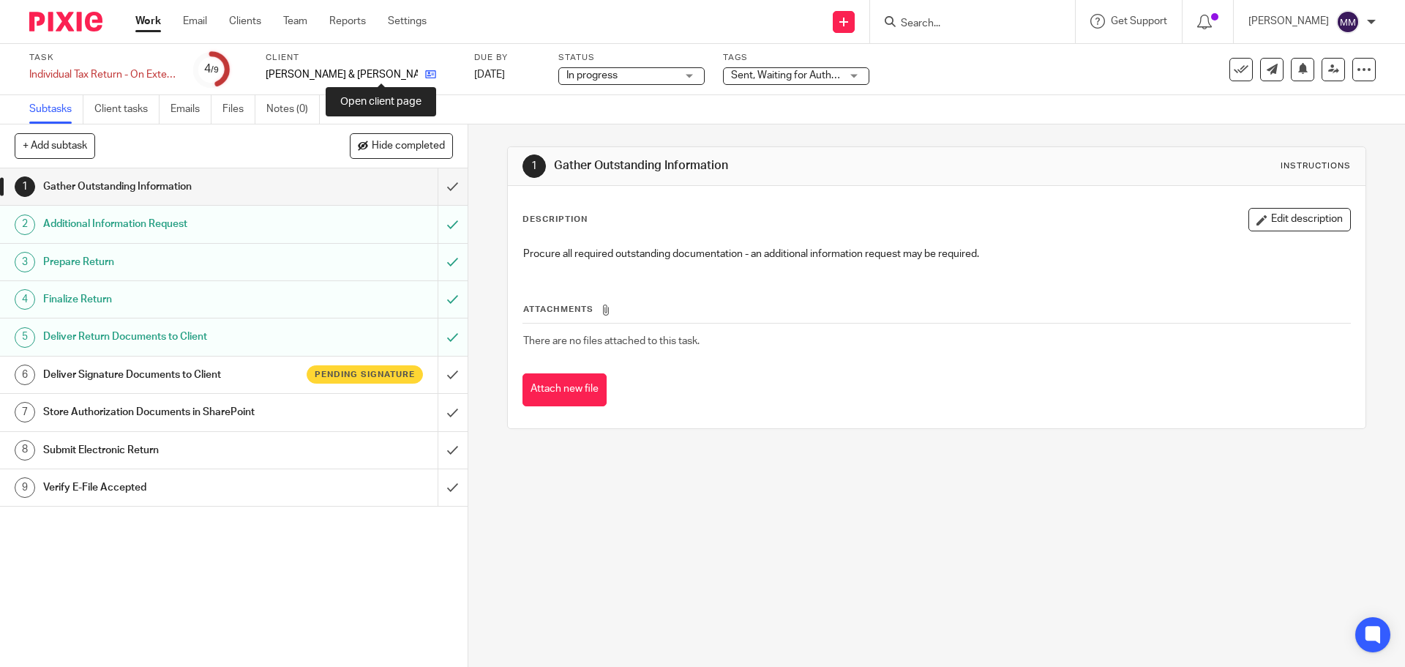
click at [425, 70] on icon at bounding box center [430, 74] width 11 height 11
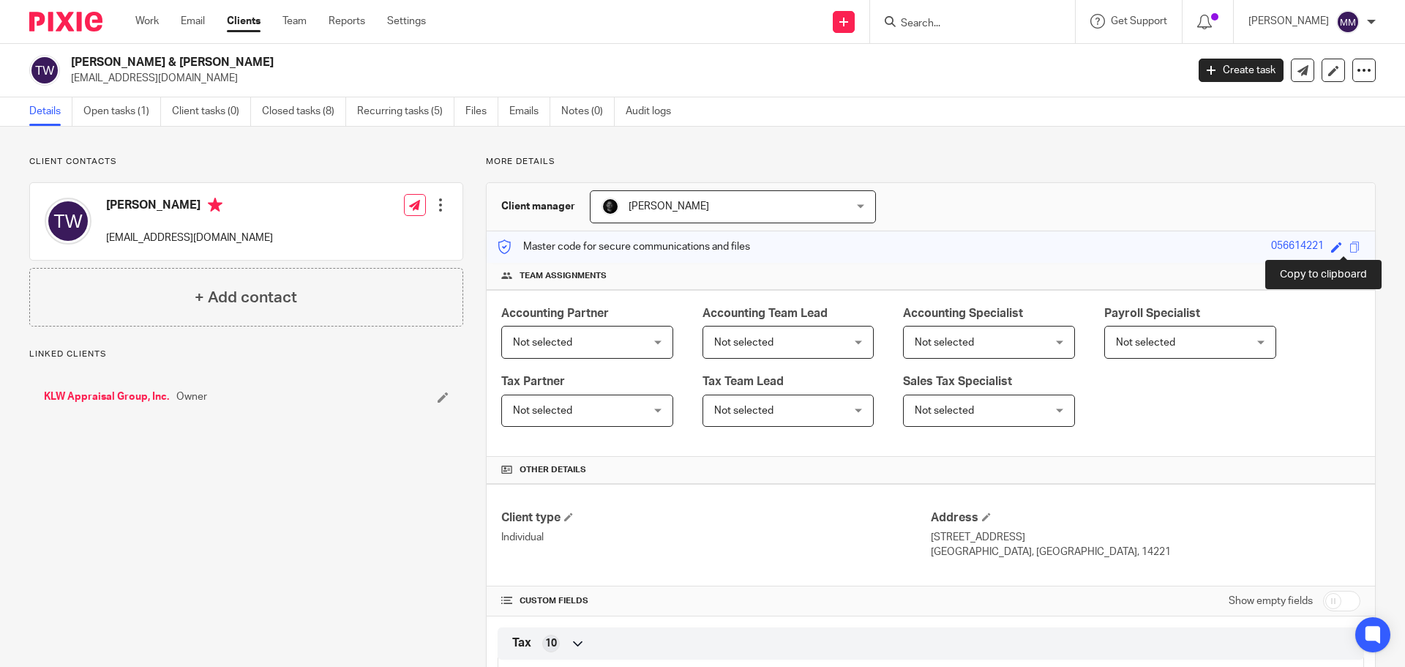
click at [1350, 249] on span at bounding box center [1355, 247] width 11 height 11
click at [124, 115] on link "Open tasks (1)" at bounding box center [122, 111] width 78 height 29
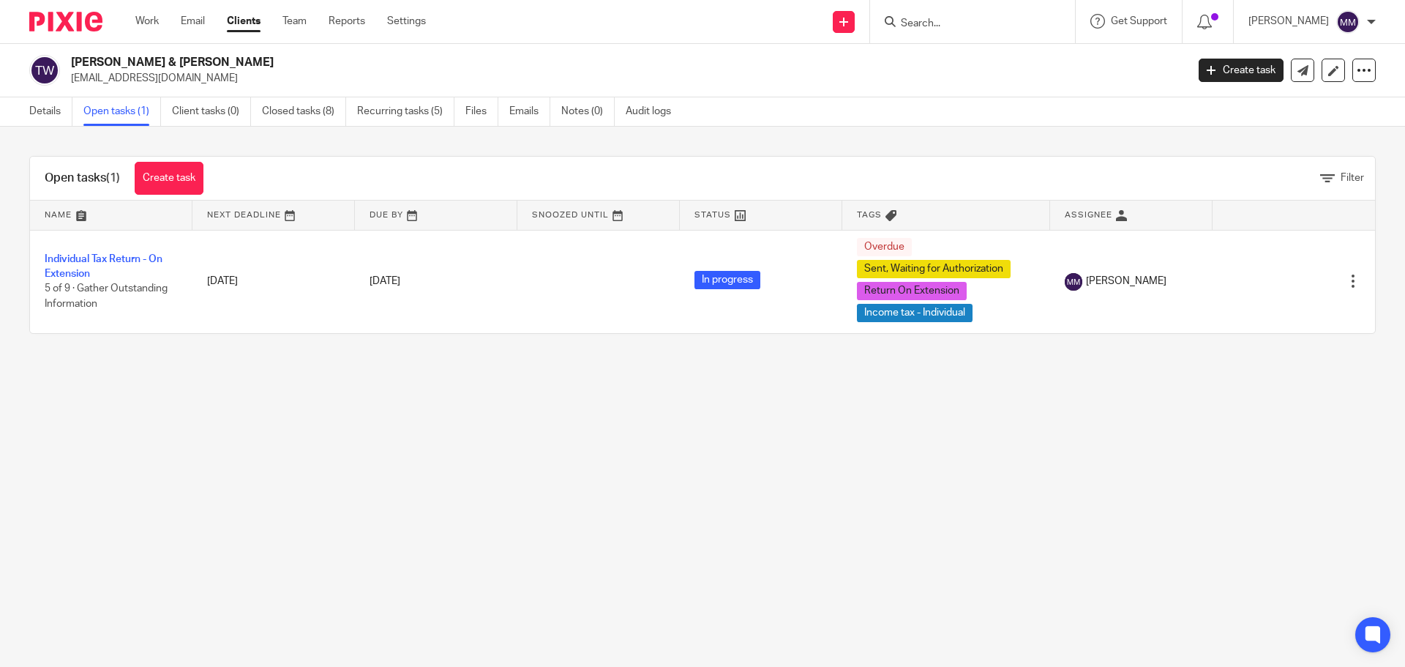
click at [90, 269] on link "Individual Tax Return - On Extension" at bounding box center [104, 266] width 118 height 25
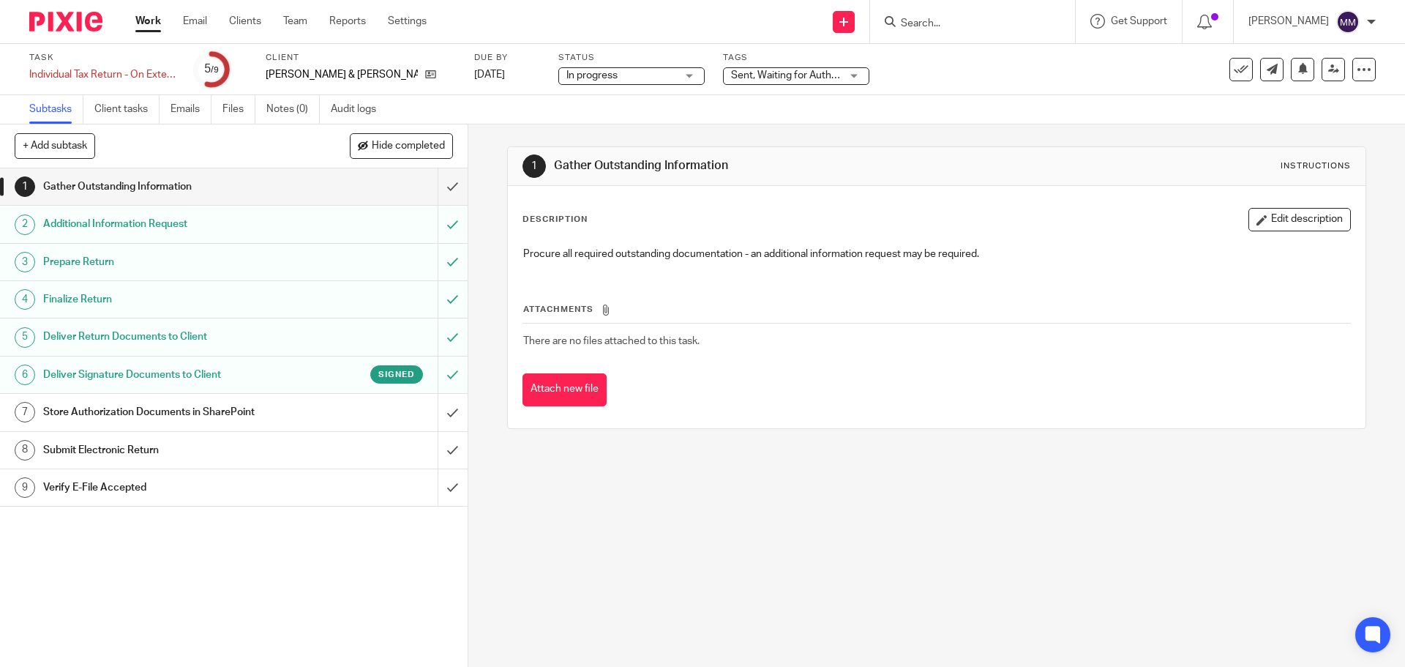
click at [761, 81] on div "Tags Sent, Waiting for Authorization + 2 Urgent Waiting for client With Prepare…" at bounding box center [796, 69] width 146 height 35
click at [761, 83] on div "Sent, Waiting for Authorization + 2" at bounding box center [796, 76] width 146 height 18
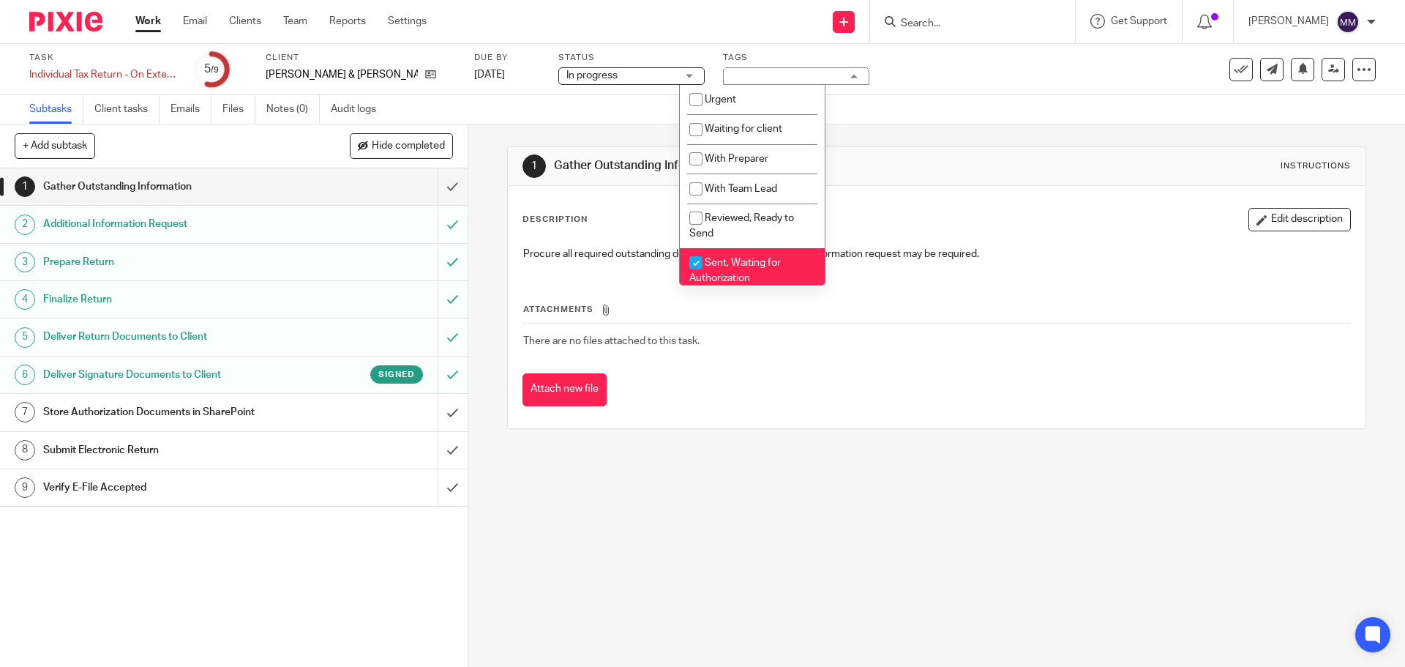
click at [758, 268] on li "Sent, Waiting for Authorization" at bounding box center [752, 270] width 145 height 45
checkbox input "false"
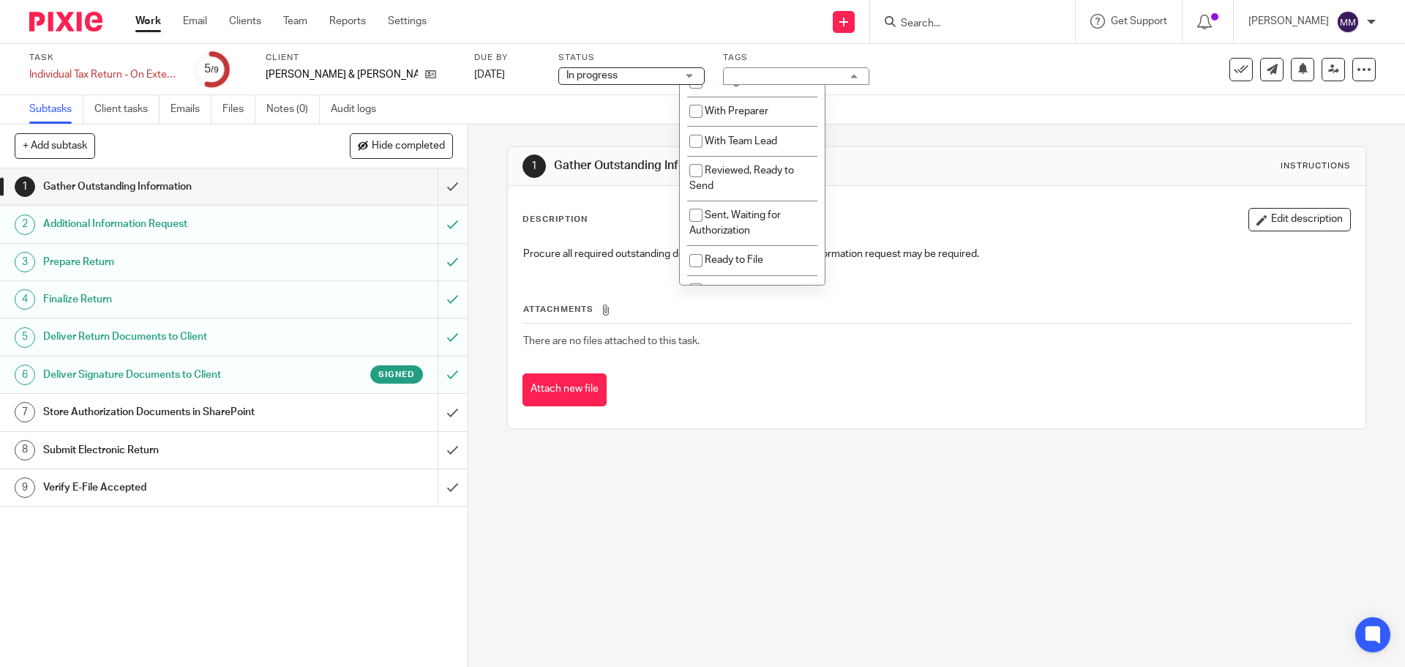
scroll to position [73, 0]
click at [763, 262] on span "E-Filed, Waiting for Acknowledgement" at bounding box center [740, 272] width 101 height 26
checkbox input "true"
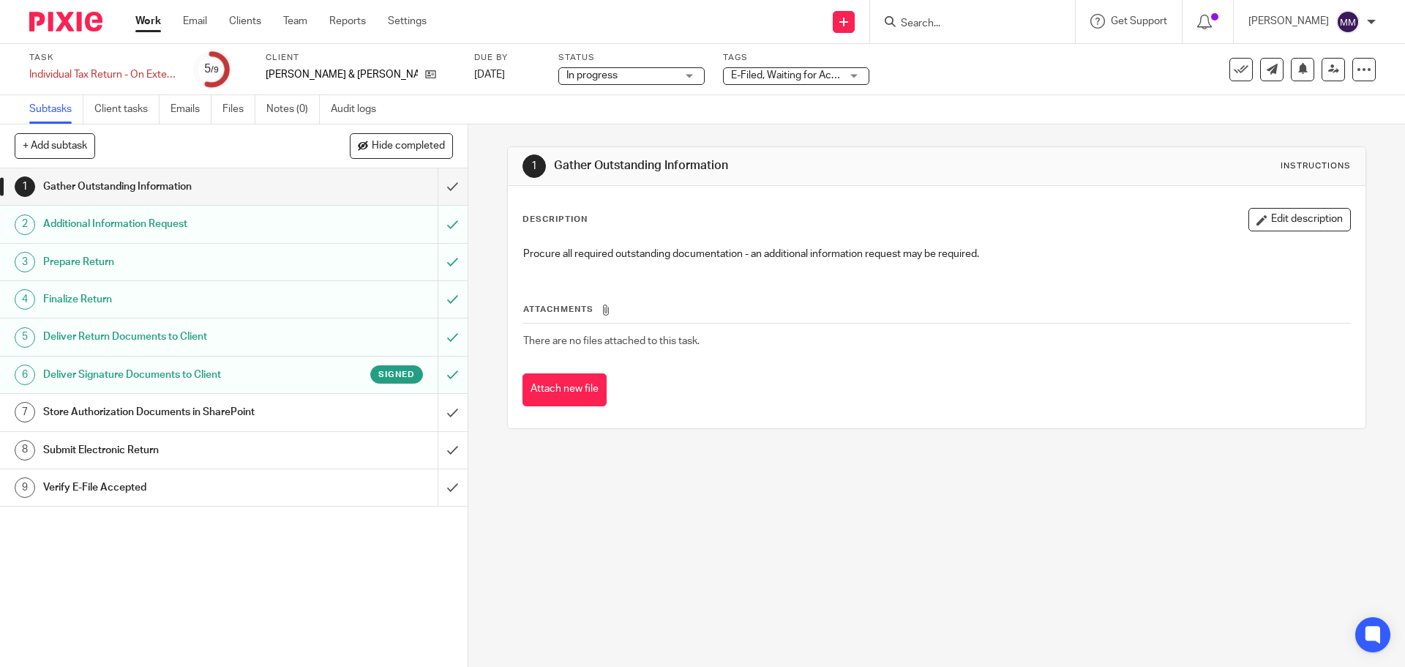
click at [1014, 162] on div "1 Gather Outstanding Information Instructions" at bounding box center [937, 165] width 828 height 23
click at [153, 11] on div "Work Email Clients Team Reports Settings Work Email Clients Team Reports Settin…" at bounding box center [285, 21] width 328 height 43
click at [149, 16] on link "Work" at bounding box center [148, 21] width 26 height 15
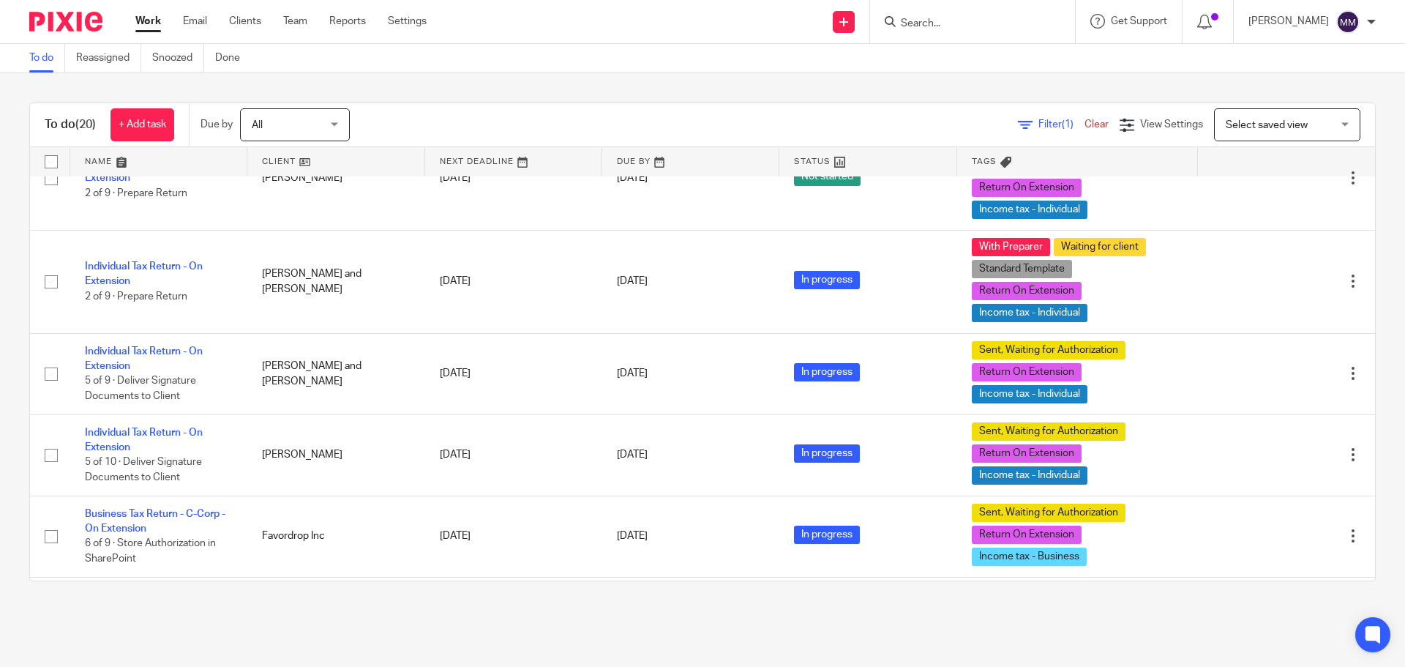
scroll to position [797, 0]
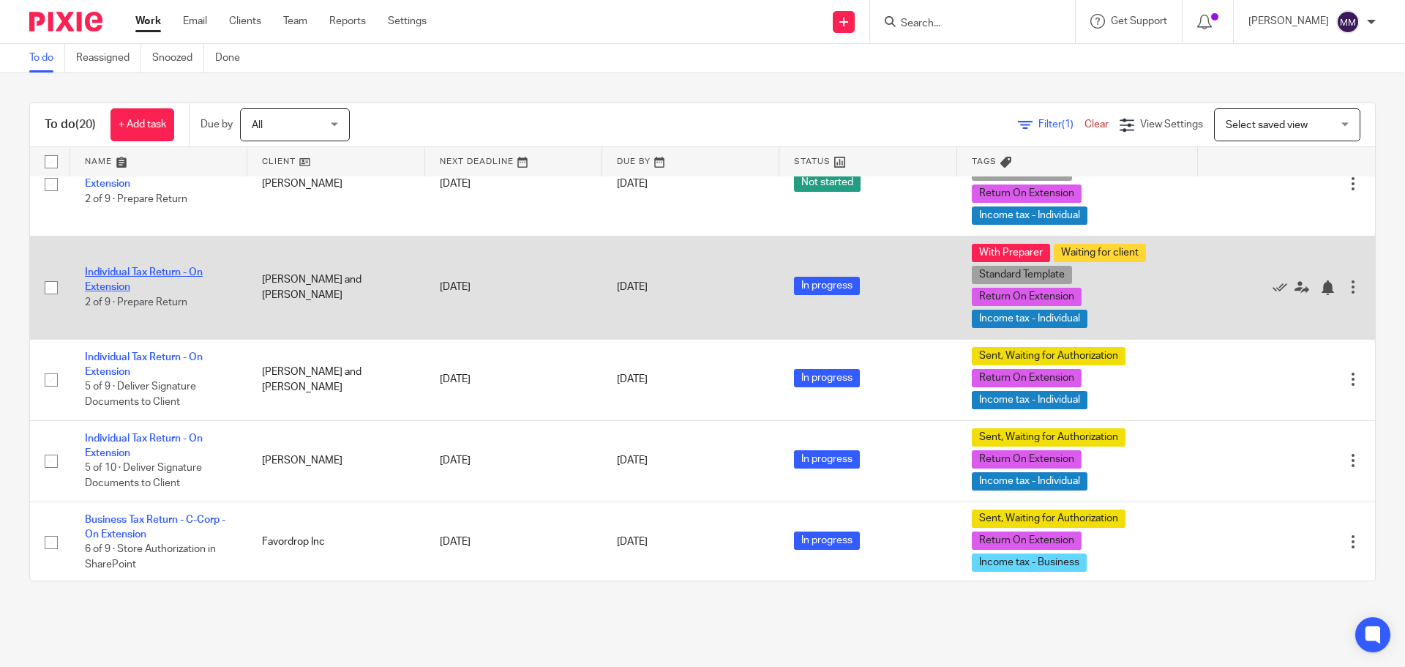
click at [169, 267] on link "Individual Tax Return - On Extension" at bounding box center [144, 279] width 118 height 25
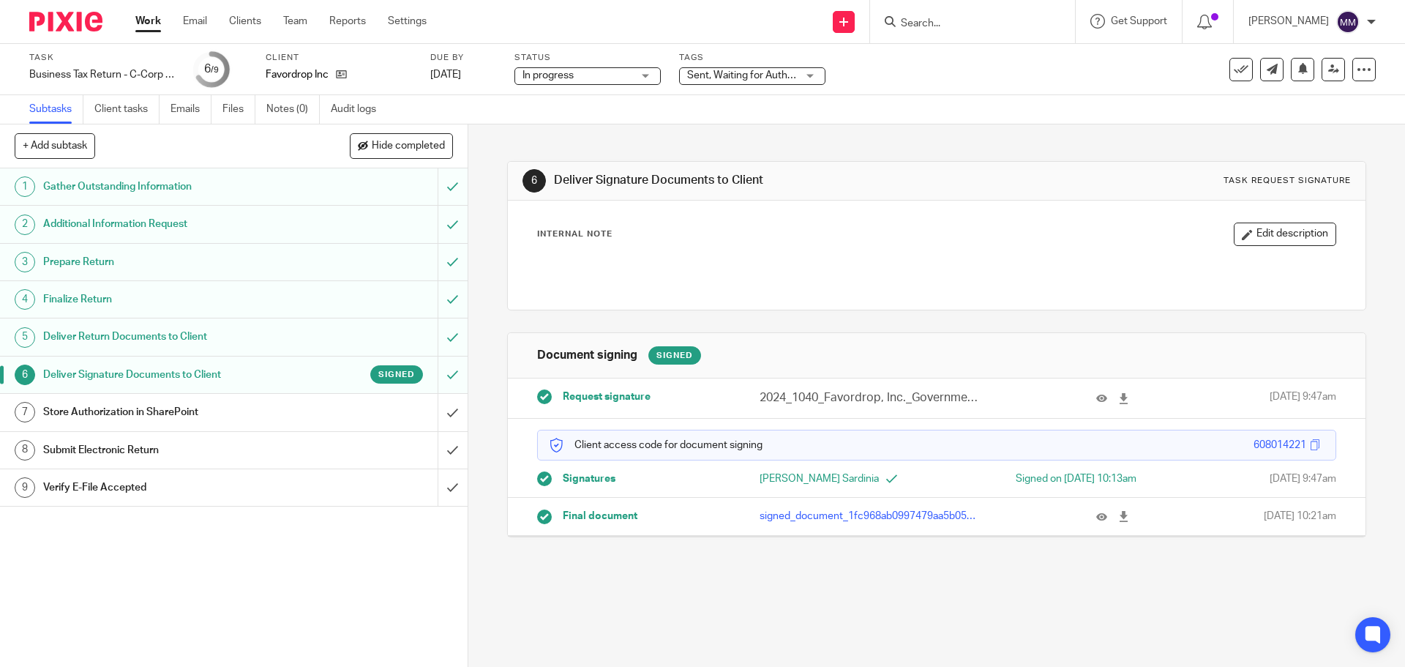
click at [794, 78] on span "Sent, Waiting for Authorization + 2" at bounding box center [764, 75] width 155 height 10
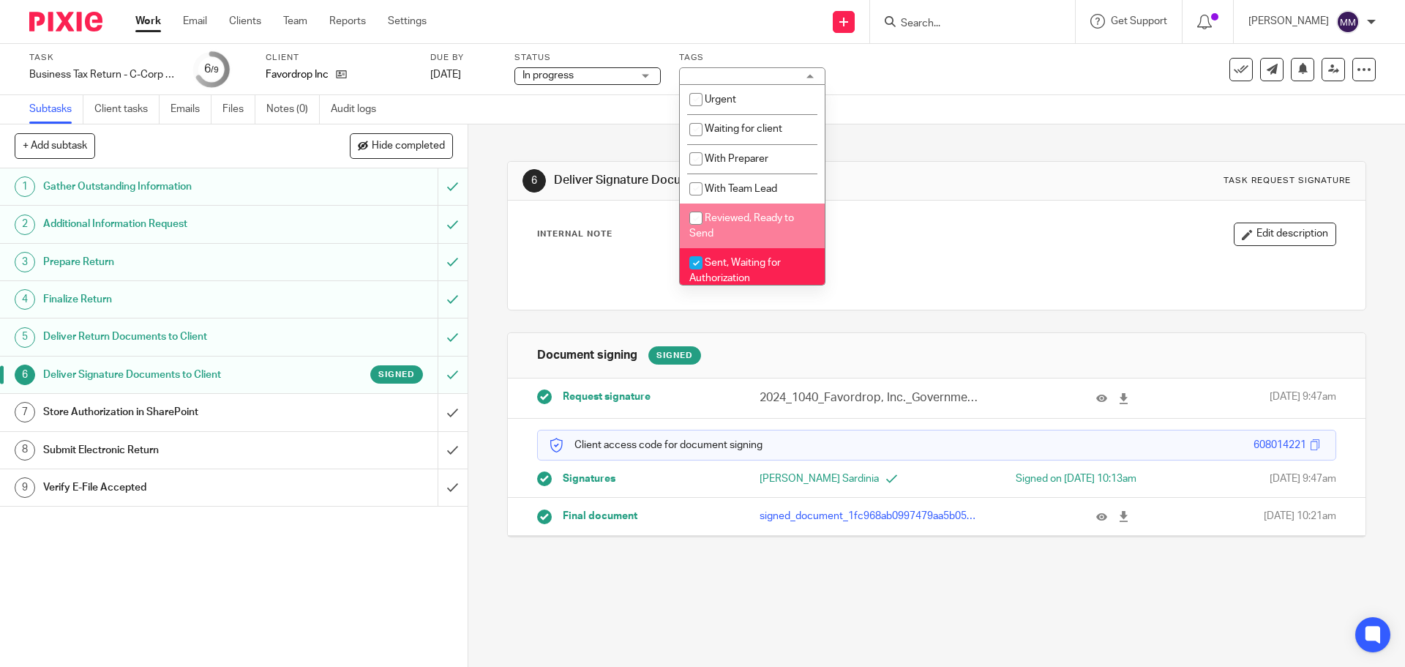
click at [752, 262] on span "Sent, Waiting for Authorization" at bounding box center [735, 271] width 91 height 26
checkbox input "false"
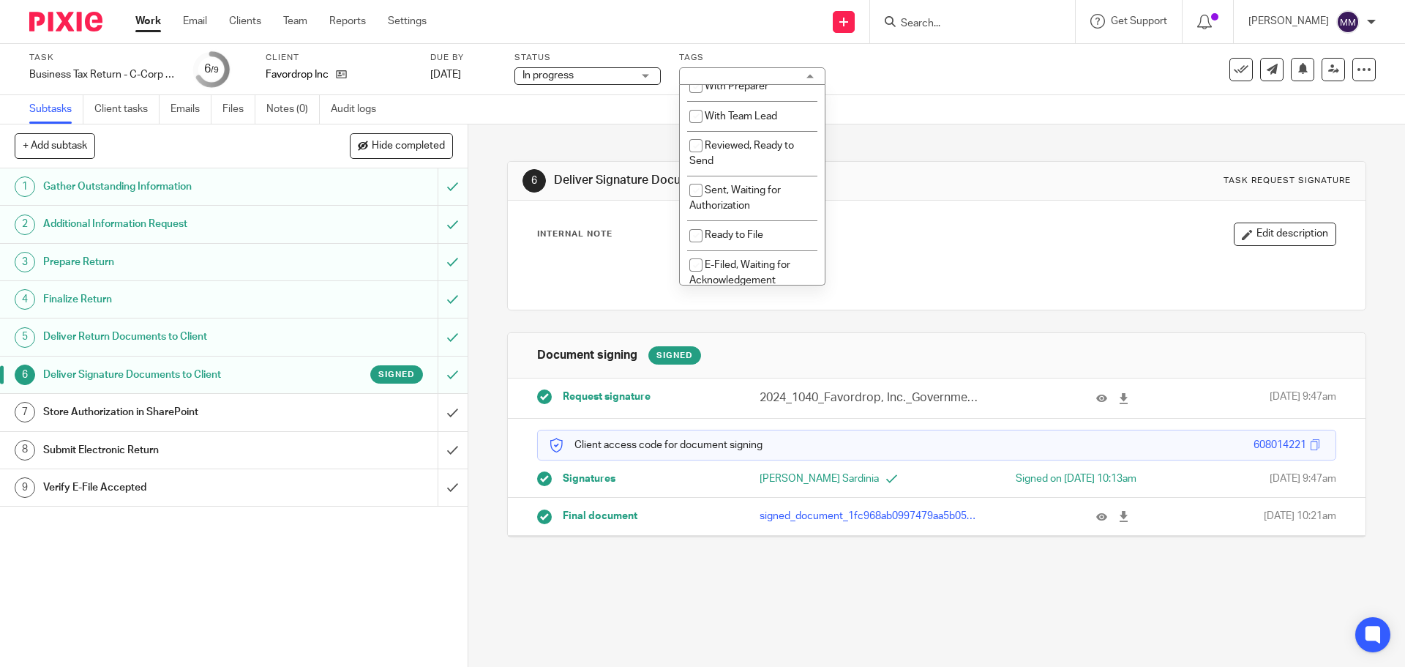
scroll to position [73, 0]
click at [754, 266] on span "E-Filed, Waiting for Acknowledgement" at bounding box center [740, 272] width 101 height 26
checkbox input "true"
click at [1009, 113] on div "Subtasks Client tasks Emails Files Notes (0) Audit logs" at bounding box center [702, 109] width 1405 height 29
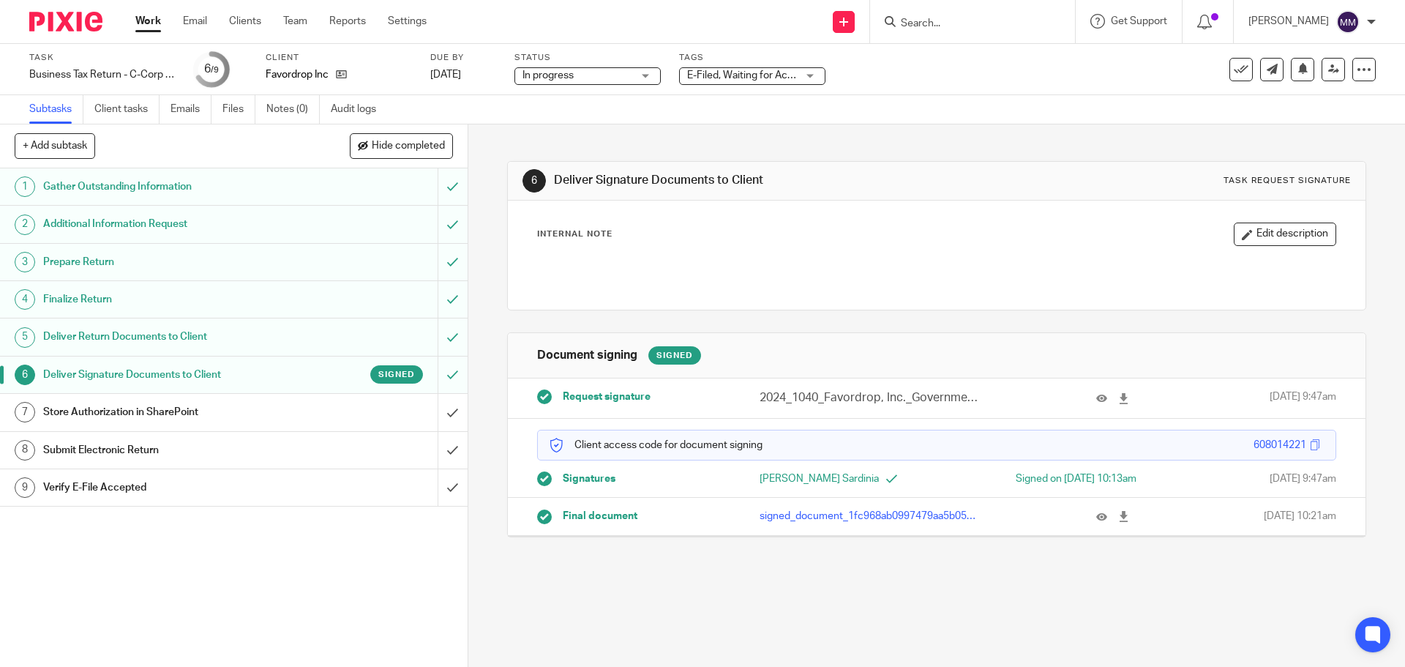
click at [141, 17] on link "Work" at bounding box center [148, 21] width 26 height 15
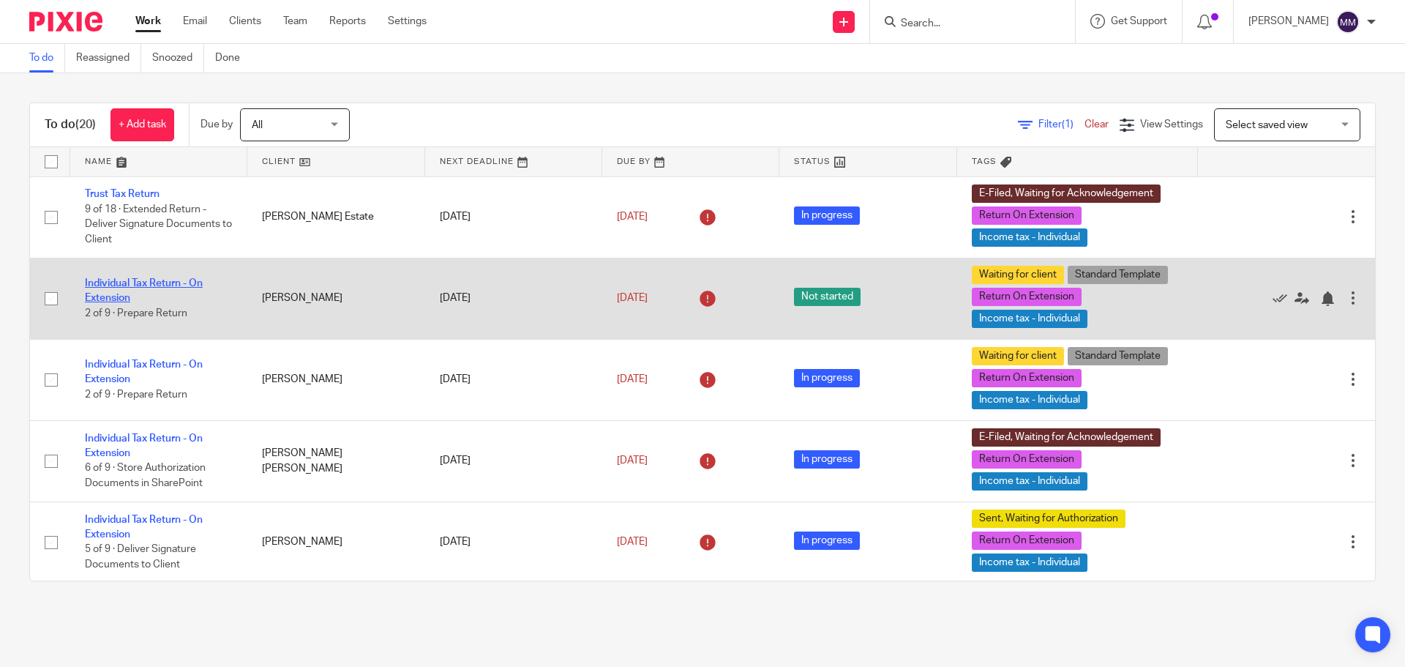
click at [149, 285] on link "Individual Tax Return - On Extension" at bounding box center [144, 290] width 118 height 25
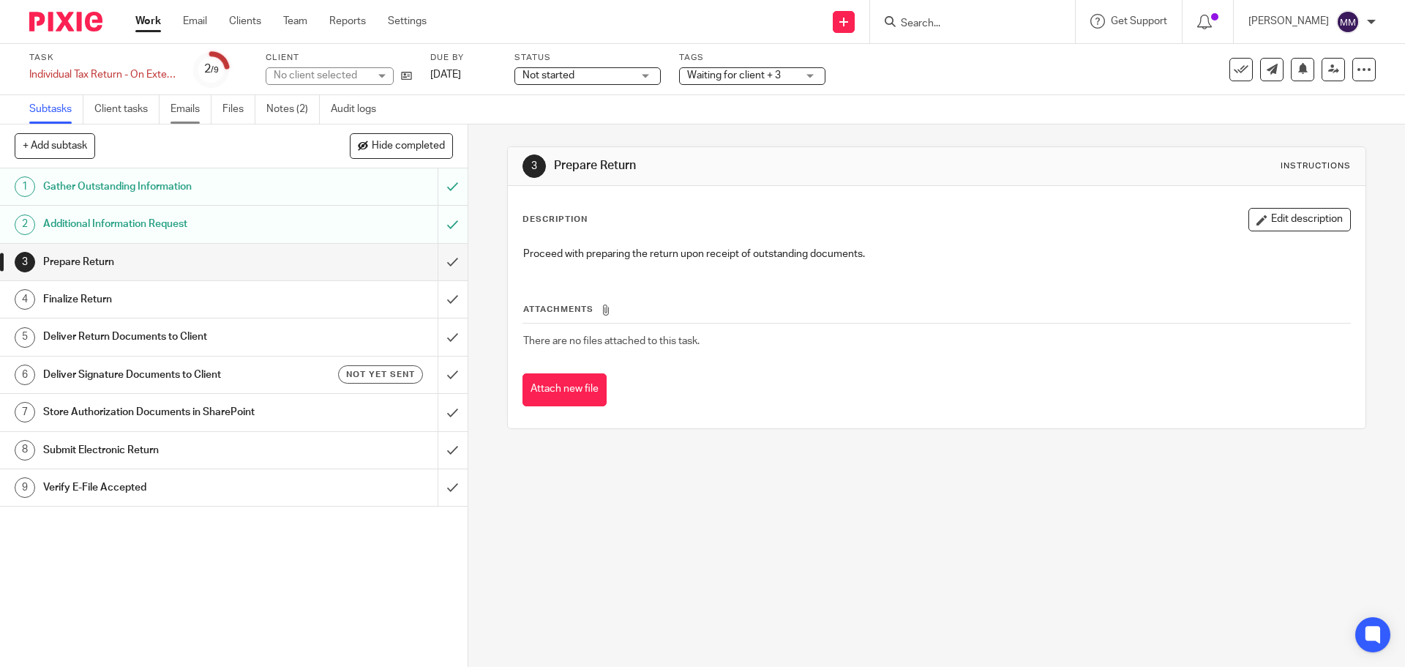
click at [176, 110] on link "Emails" at bounding box center [191, 109] width 41 height 29
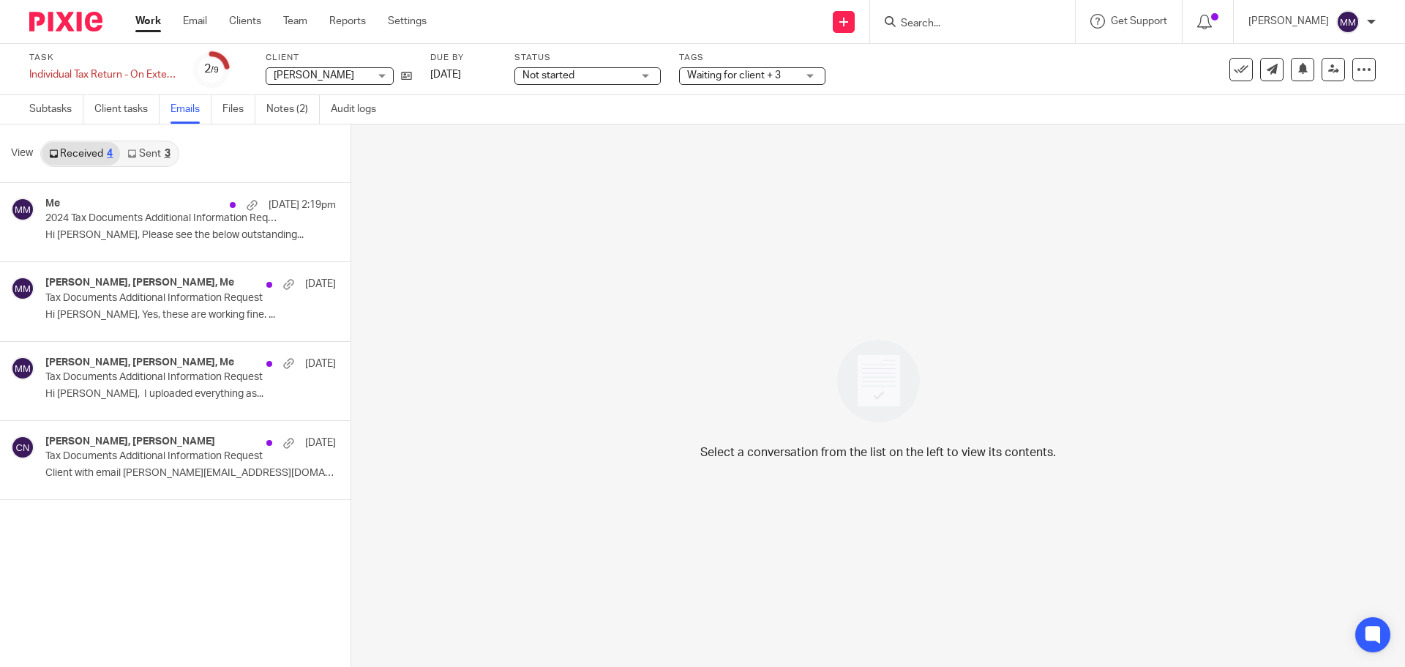
click at [151, 142] on link "Sent 3" at bounding box center [148, 153] width 57 height 23
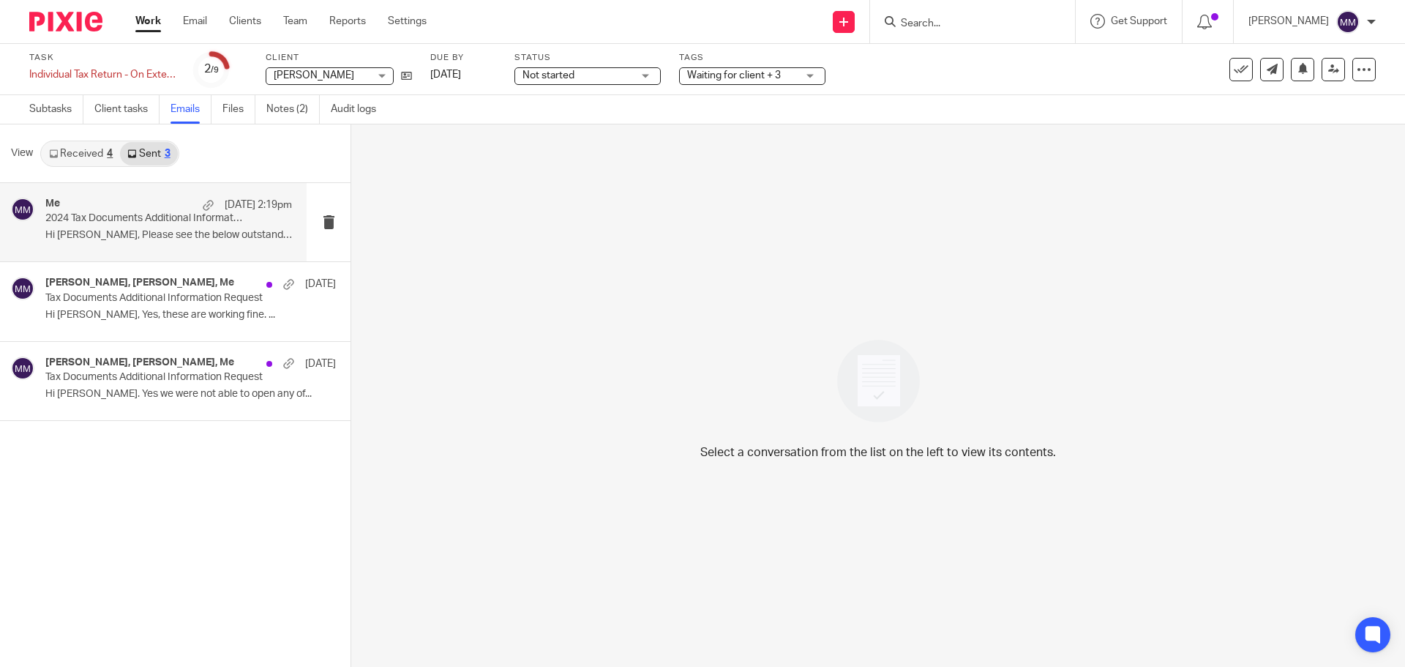
click at [143, 206] on div "Me Oct 13 2:19pm" at bounding box center [168, 205] width 247 height 15
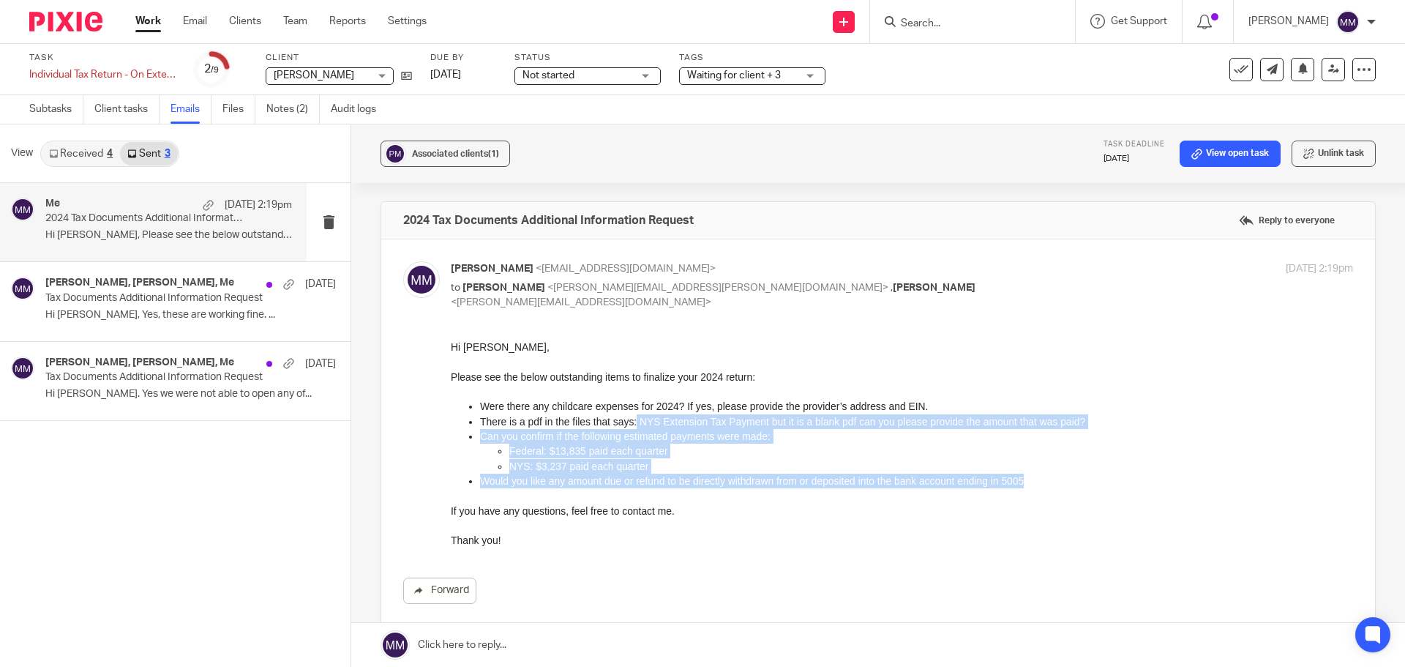
drag, startPoint x: 633, startPoint y: 423, endPoint x: 1108, endPoint y: 482, distance: 478.6
click at [1108, 482] on ul "Were there any childcare expenses for 2024? If yes, please provide the provider…" at bounding box center [902, 442] width 903 height 89
click at [1108, 482] on p "Would you like any amount due or refund to be directly withdrawn from or deposi…" at bounding box center [916, 480] width 873 height 15
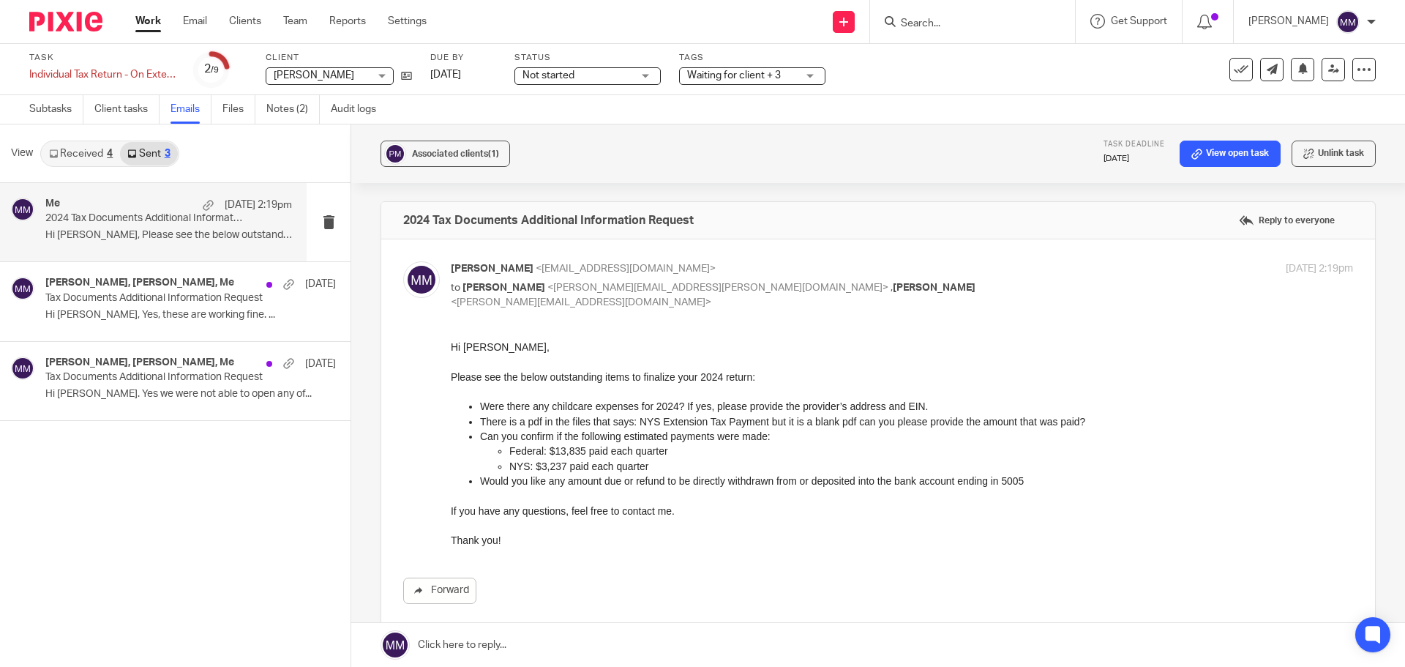
click at [154, 20] on link "Work" at bounding box center [148, 21] width 26 height 15
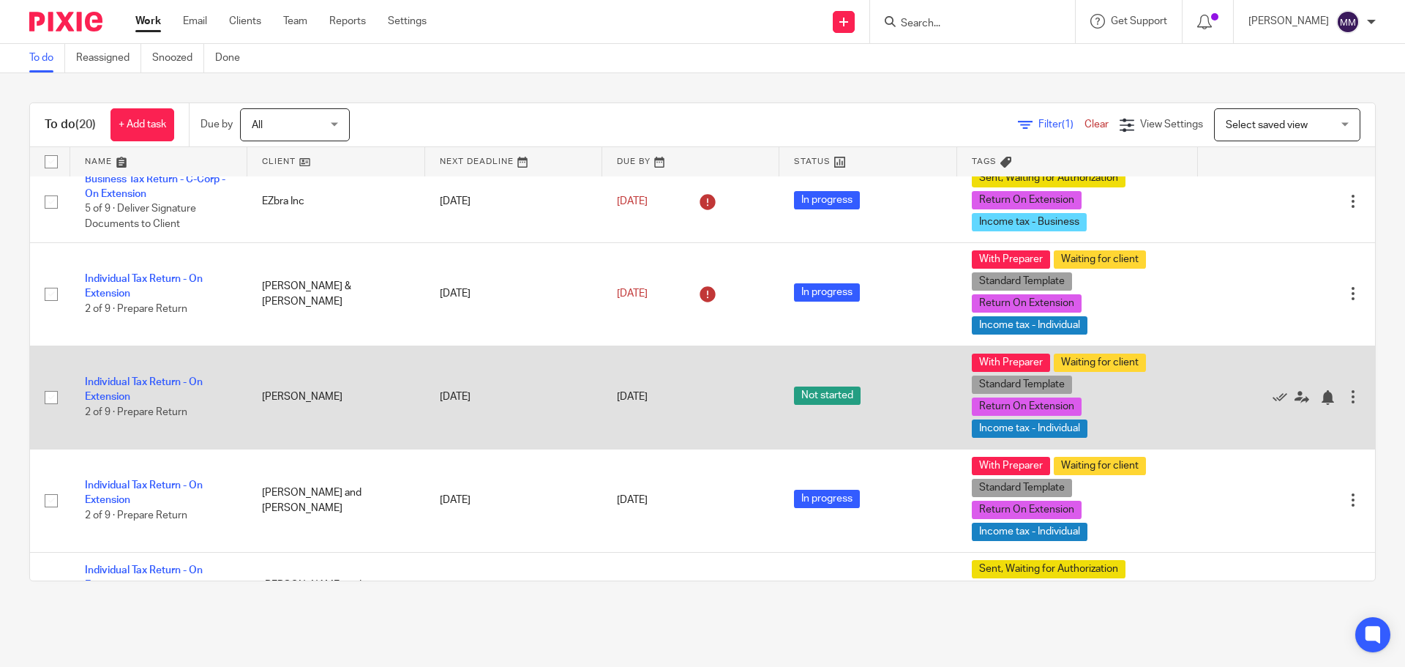
scroll to position [586, 0]
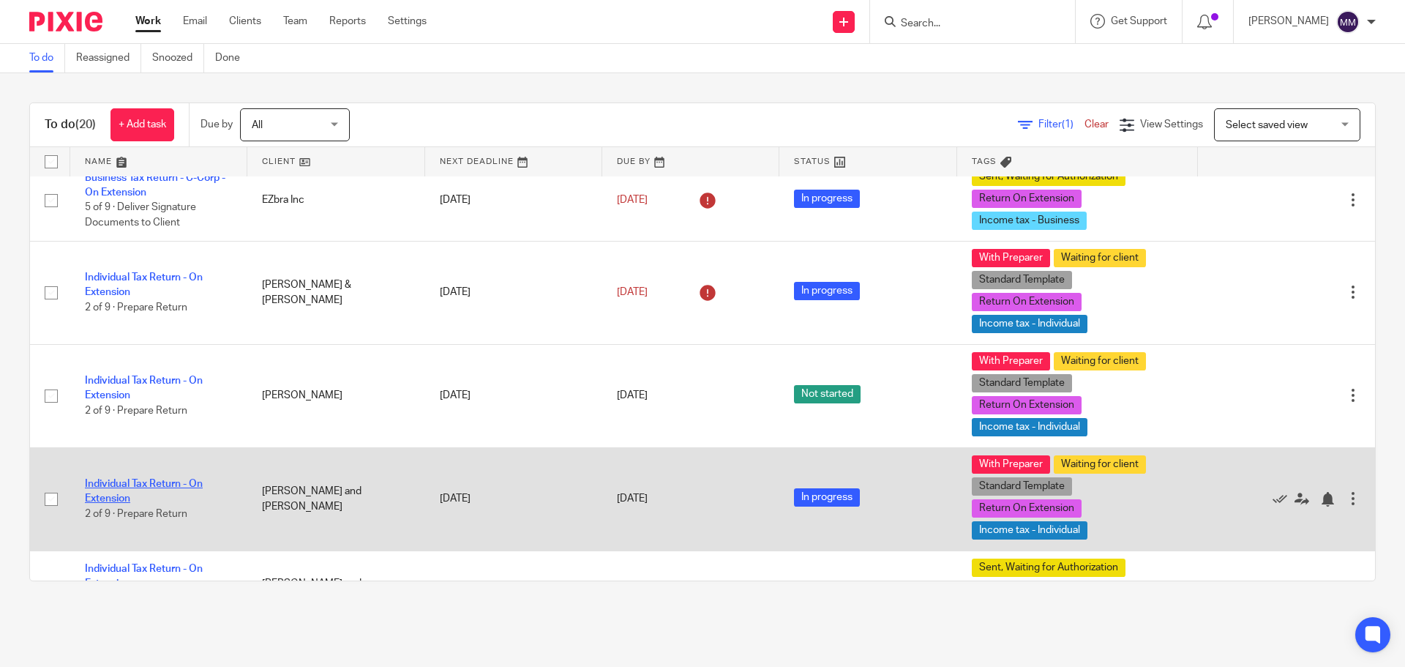
click at [157, 485] on link "Individual Tax Return - On Extension" at bounding box center [144, 491] width 118 height 25
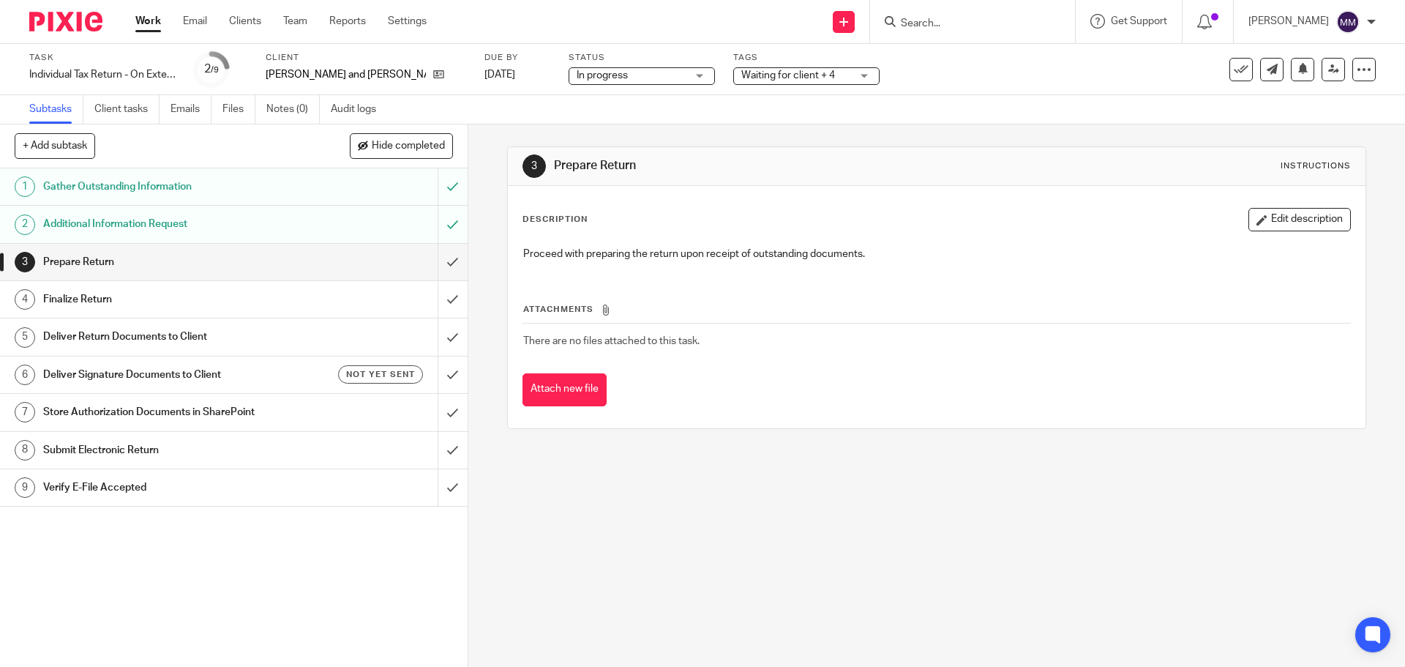
click at [741, 82] on span "Waiting for client + 4" at bounding box center [796, 75] width 110 height 15
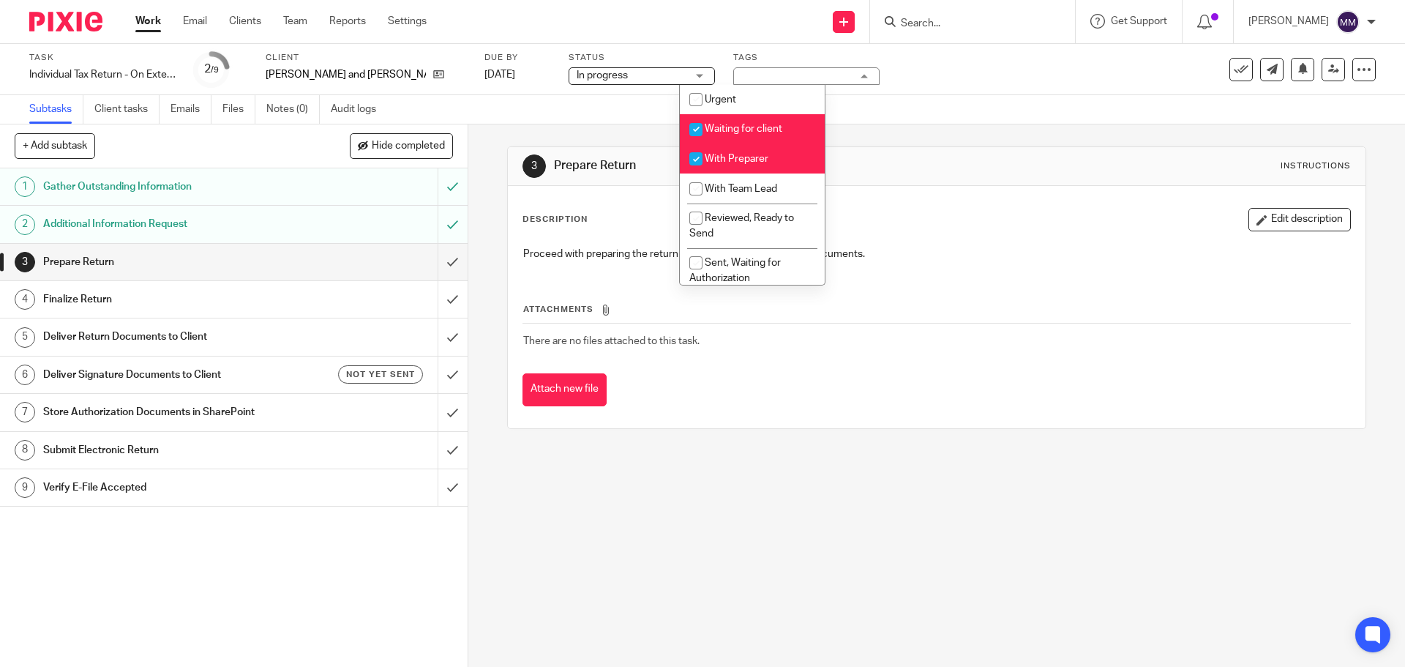
click at [750, 129] on span "Waiting for client" at bounding box center [744, 129] width 78 height 10
checkbox input "false"
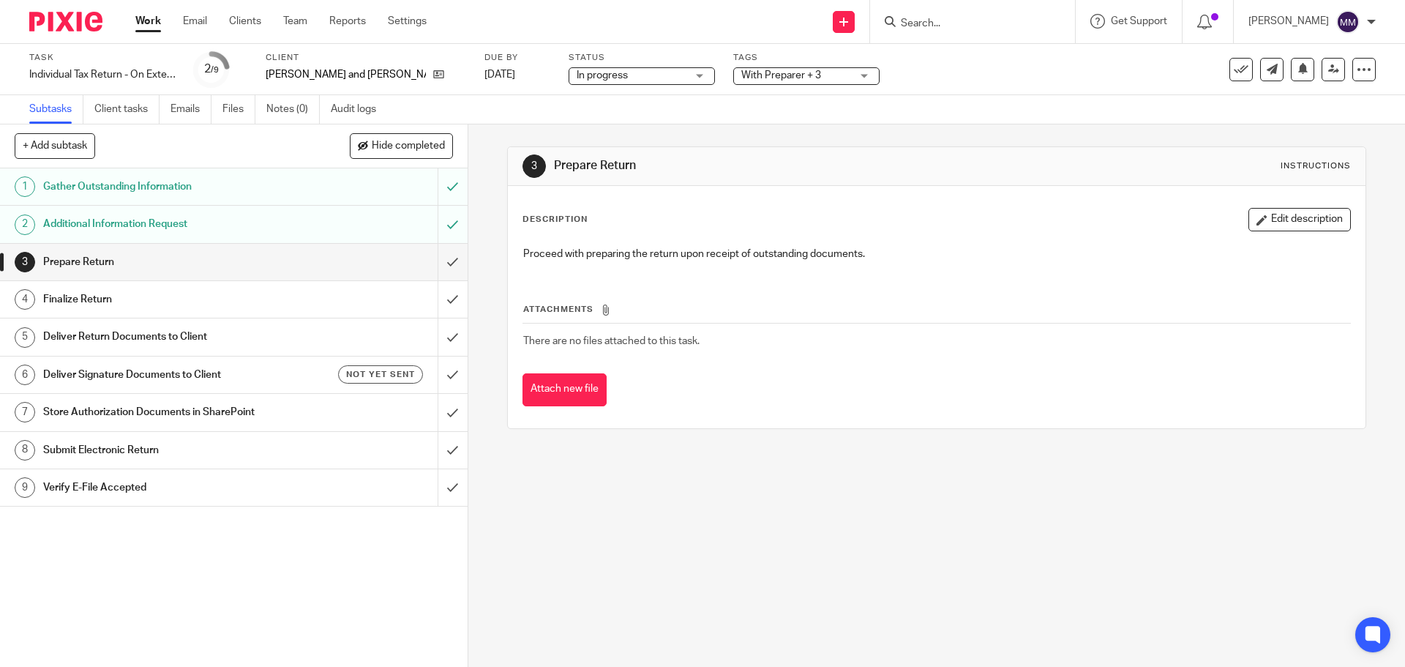
click at [1031, 104] on div "Subtasks Client tasks Emails Files Notes (0) Audit logs" at bounding box center [702, 109] width 1405 height 29
click at [142, 20] on link "Work" at bounding box center [148, 21] width 26 height 15
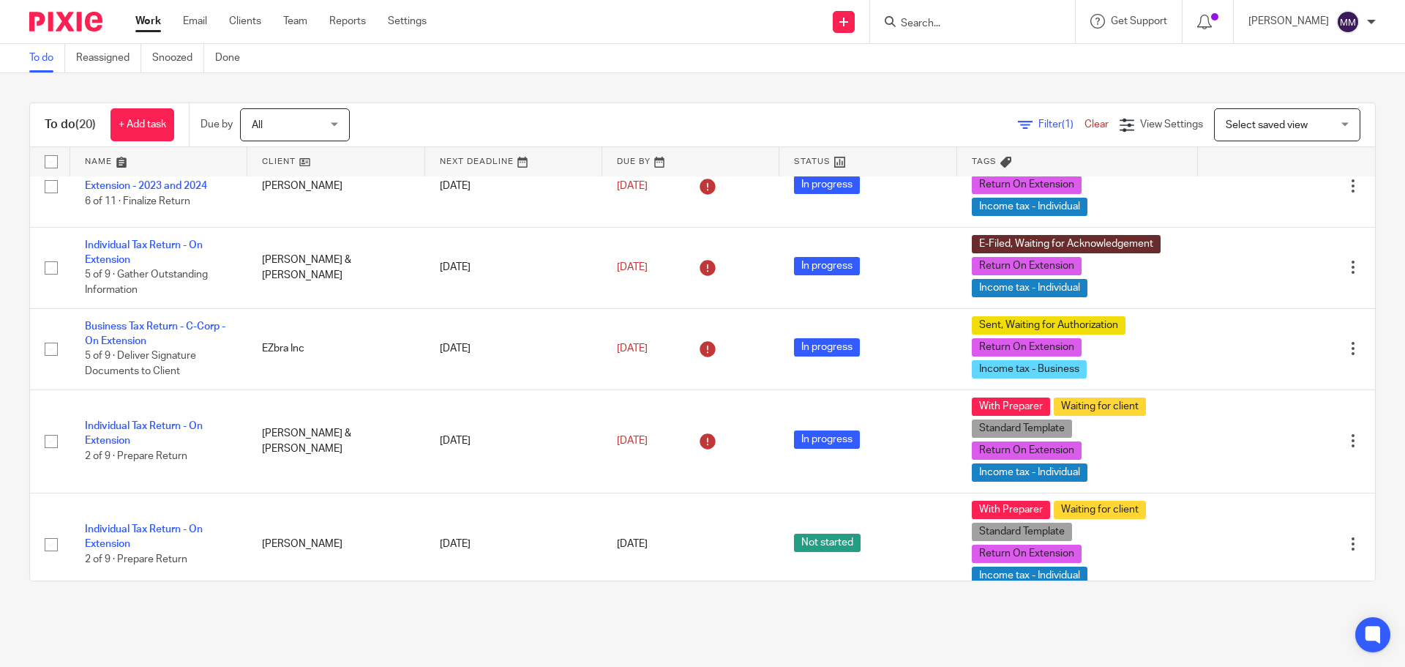
scroll to position [439, 0]
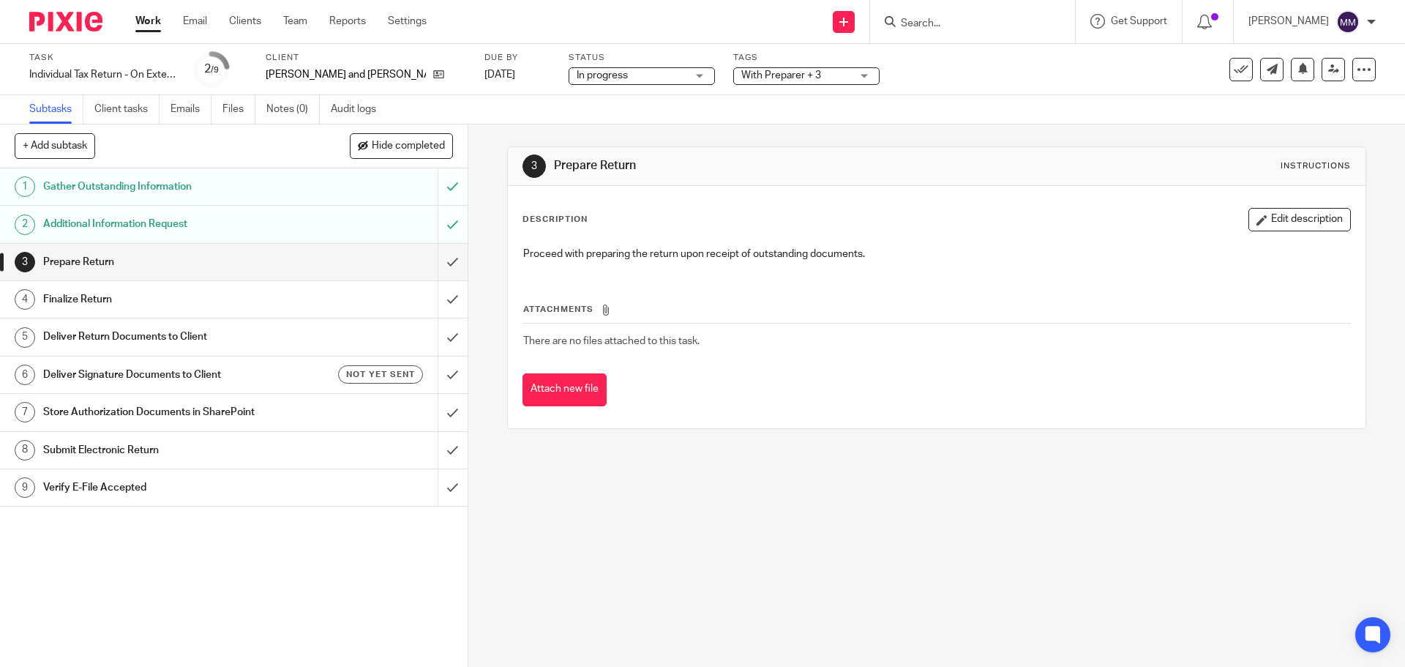
click at [750, 76] on span "With Preparer + 3" at bounding box center [781, 75] width 80 height 10
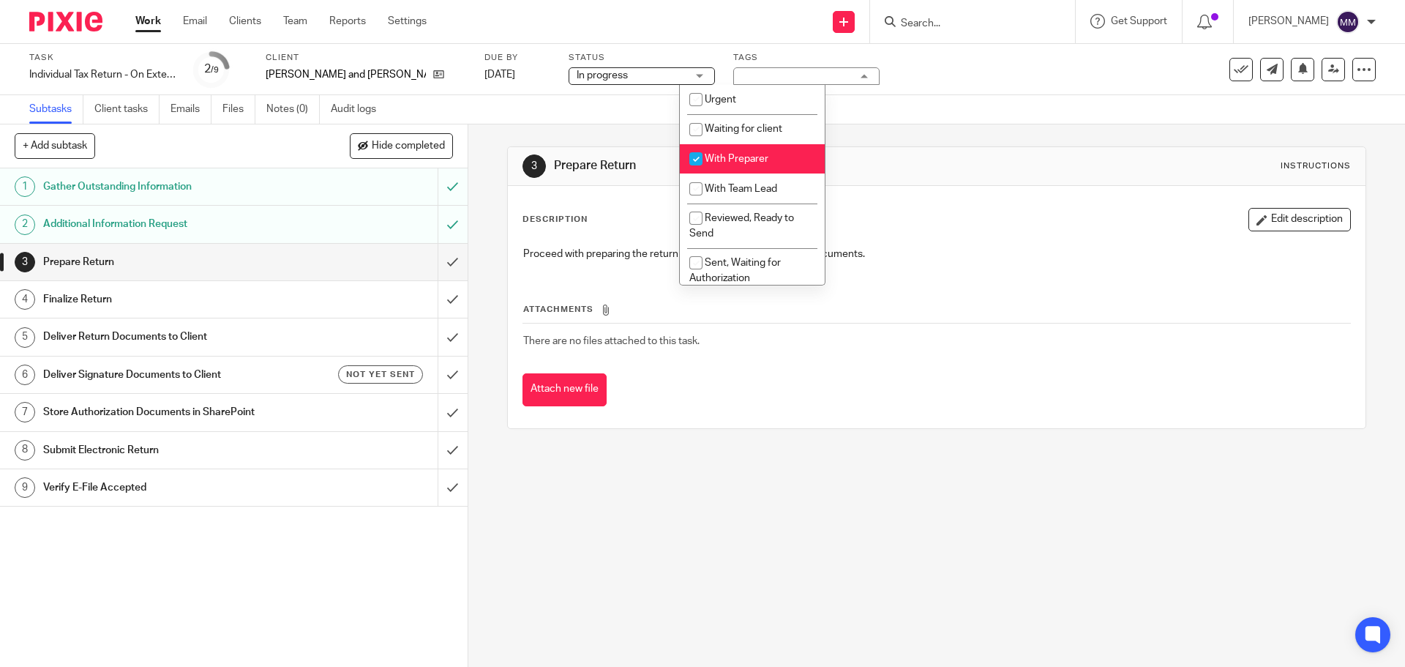
click at [752, 160] on span "With Preparer" at bounding box center [737, 159] width 64 height 10
checkbox input "false"
click at [750, 180] on li "With Team Lead" at bounding box center [752, 188] width 145 height 30
checkbox input "true"
click at [1073, 81] on div "Task Individual Tax Return - On Extension Save Individual Tax Return - On Exten…" at bounding box center [590, 69] width 1122 height 35
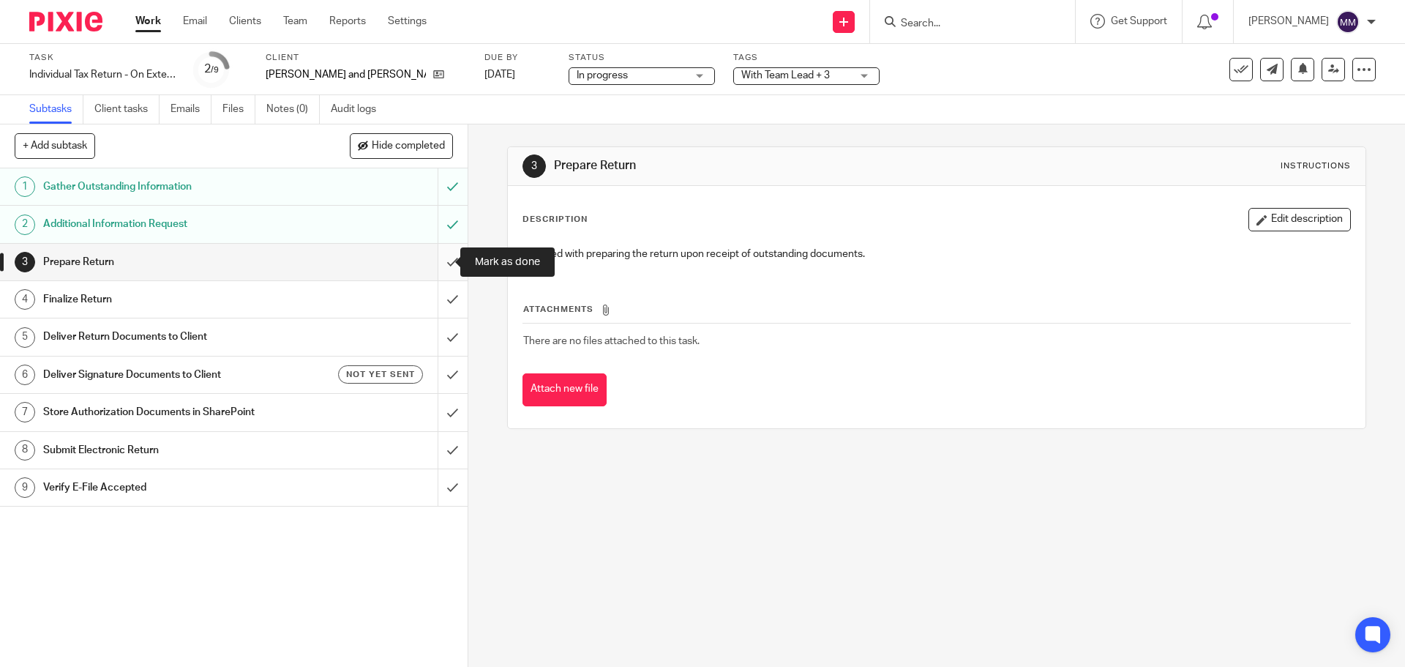
click at [436, 261] on input "submit" at bounding box center [234, 262] width 468 height 37
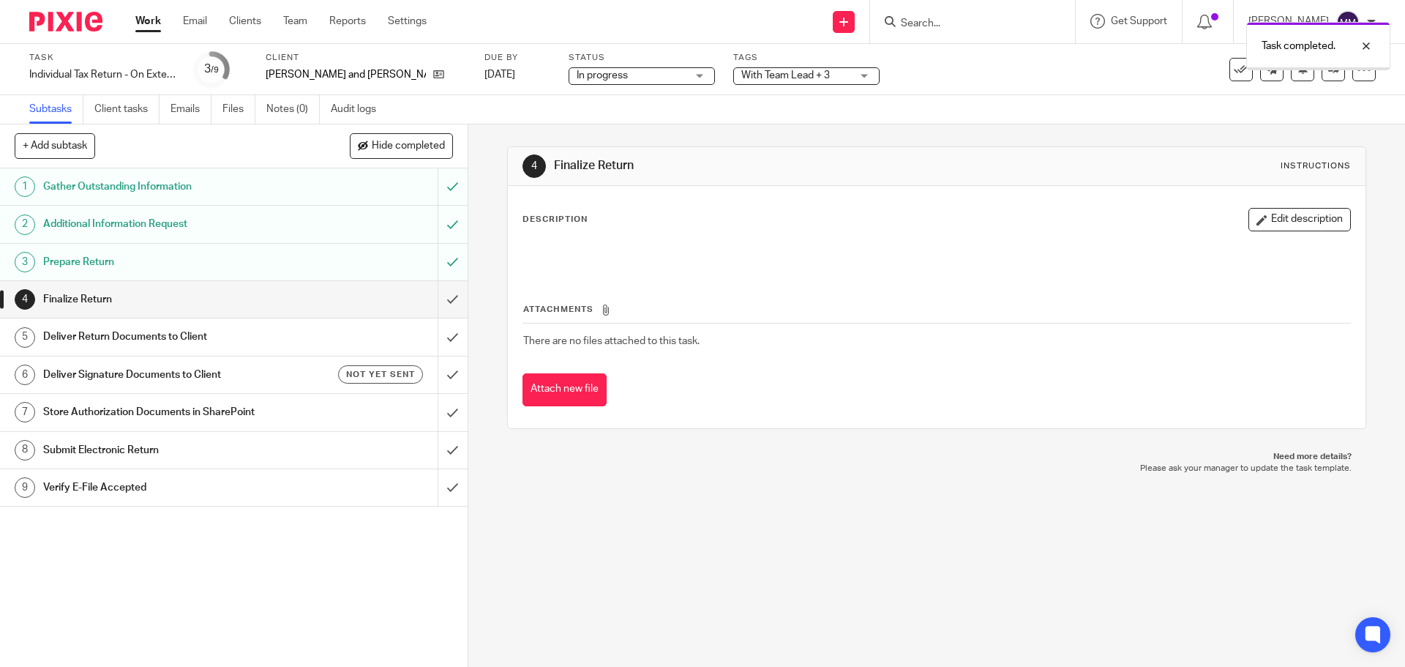
click at [1329, 70] on icon at bounding box center [1334, 69] width 11 height 11
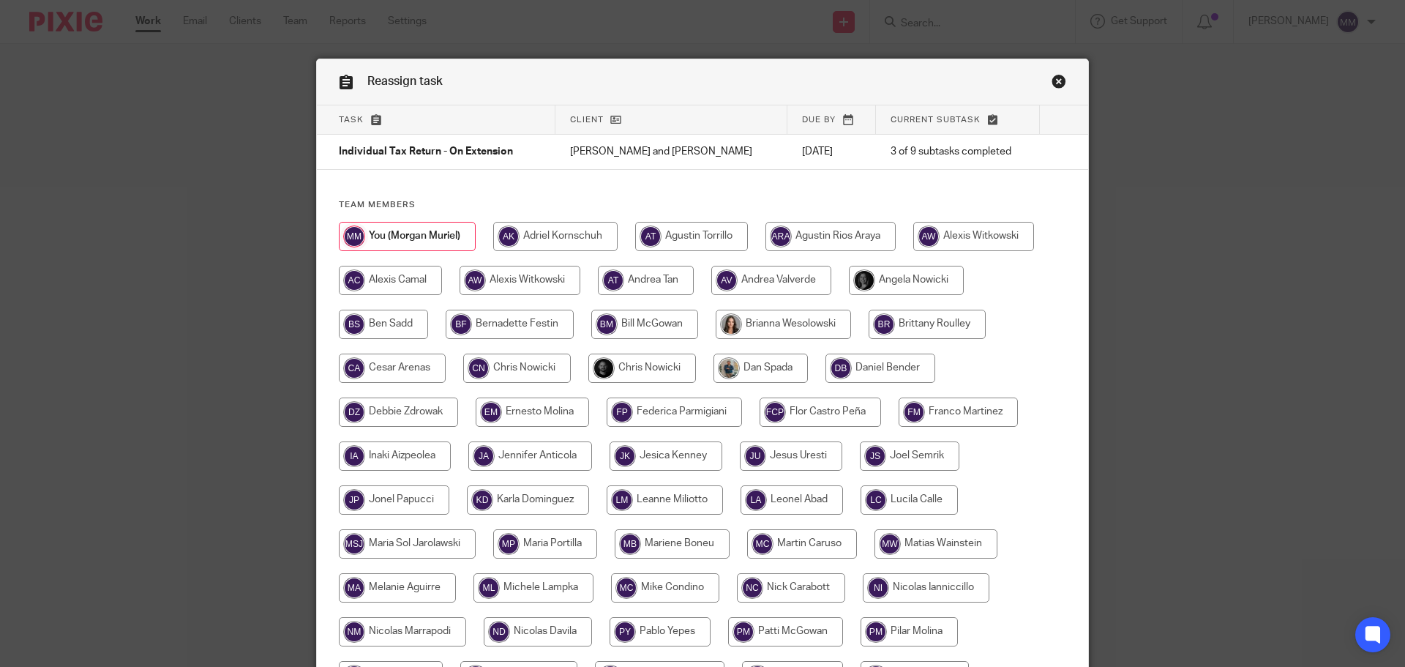
click at [653, 364] on input "radio" at bounding box center [642, 368] width 108 height 29
radio input "true"
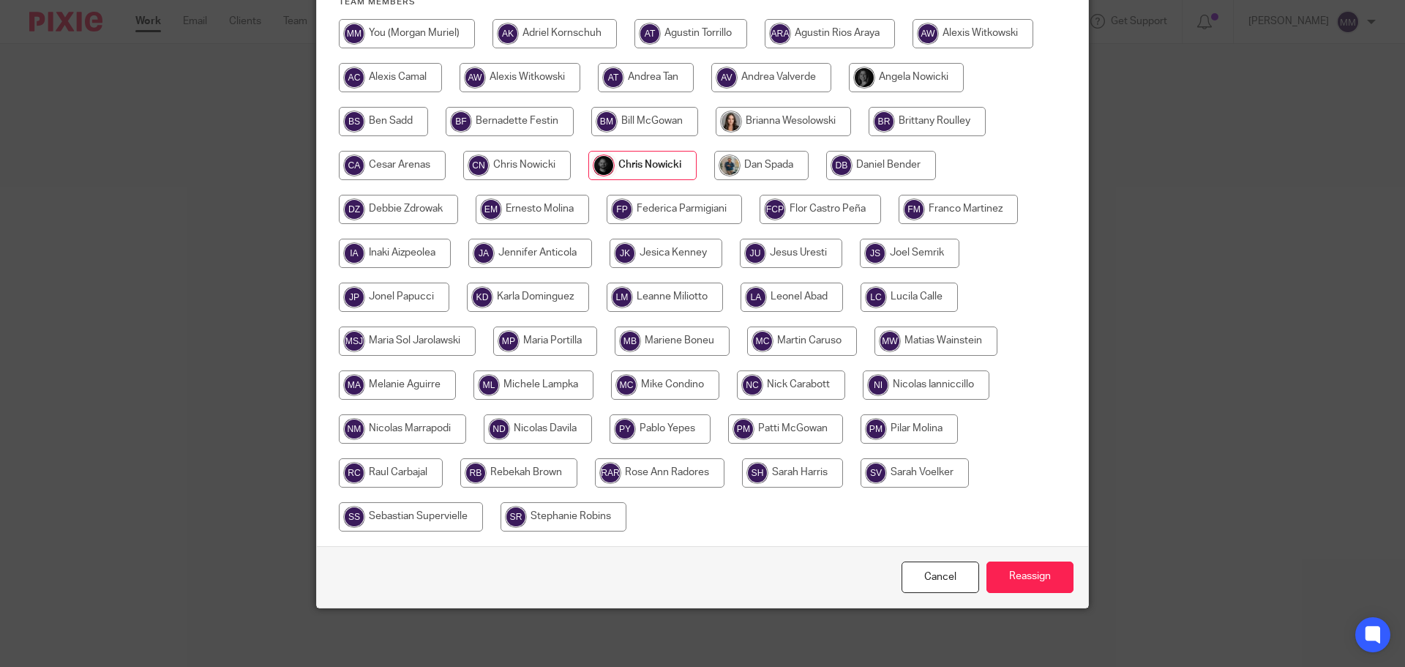
click at [1012, 558] on div "Cancel Reassign" at bounding box center [702, 576] width 771 height 61
click at [1024, 576] on input "Reassign" at bounding box center [1030, 576] width 87 height 31
